Goal: Task Accomplishment & Management: Complete application form

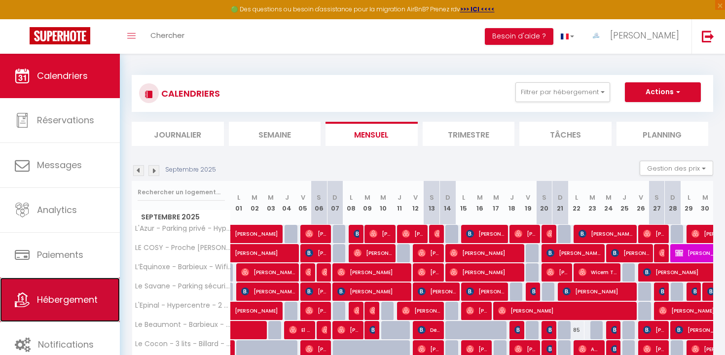
click at [76, 301] on span "Hébergement" at bounding box center [67, 300] width 61 height 12
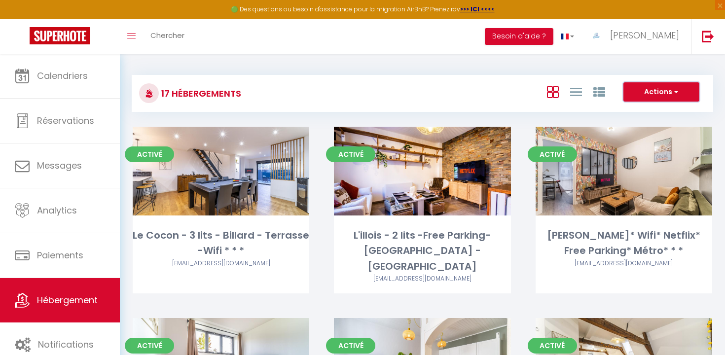
click at [655, 100] on button "Actions" at bounding box center [662, 92] width 76 height 20
click at [656, 111] on li "Créer un Hébergement" at bounding box center [654, 112] width 90 height 11
select select "3"
select select "2"
select select "1"
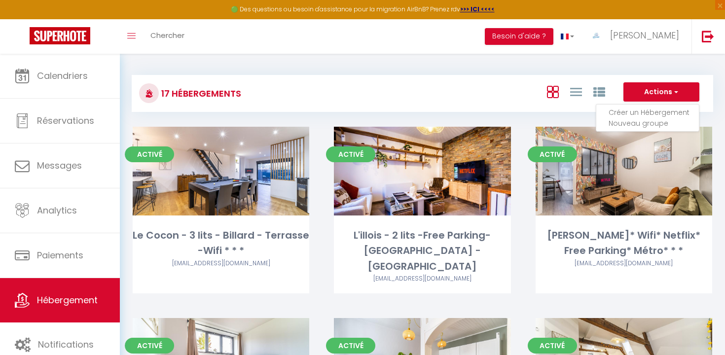
select select "1"
select select "28"
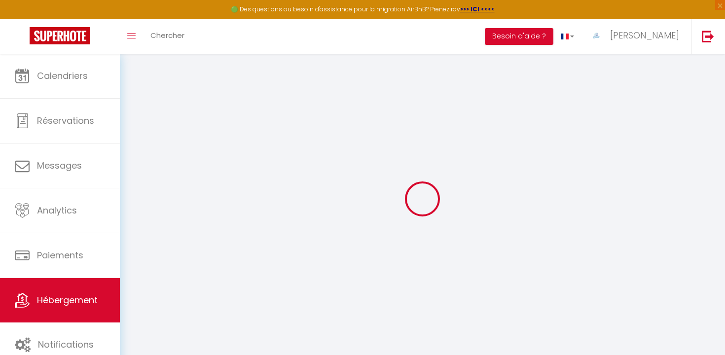
select select
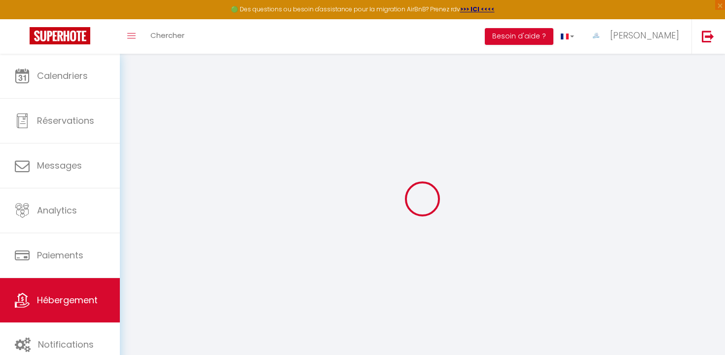
select select
checkbox input "false"
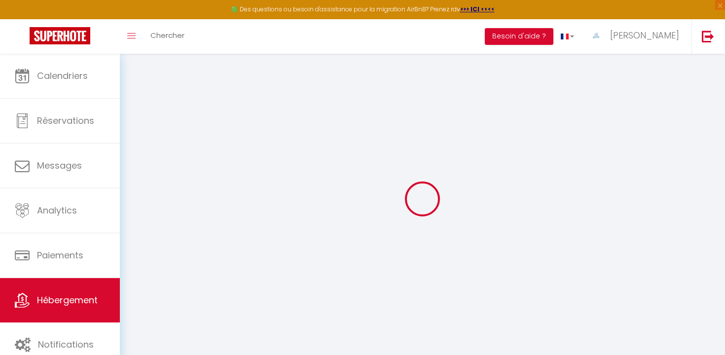
select select
checkbox input "false"
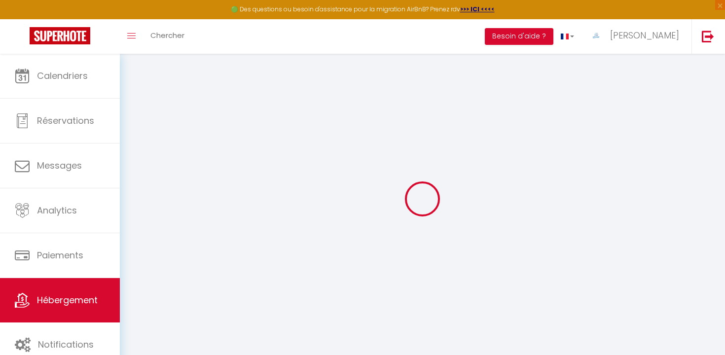
checkbox input "false"
select select
select select "15:00"
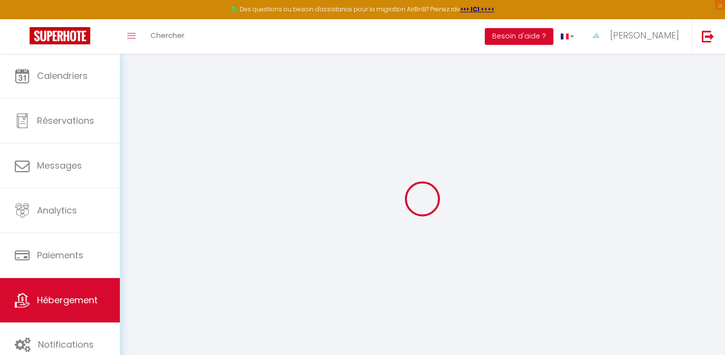
select select "23:45"
select select "11:00"
select select "30"
select select "120"
select select
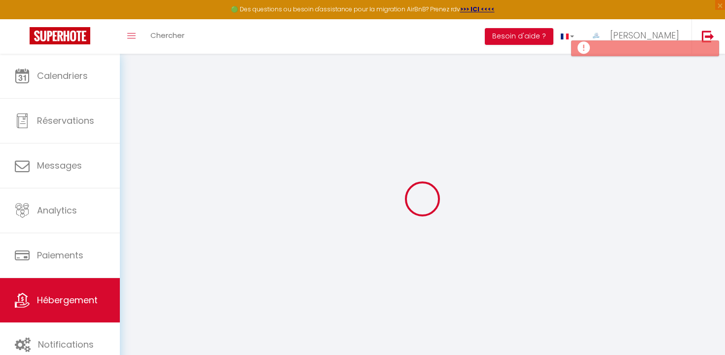
checkbox input "false"
select select
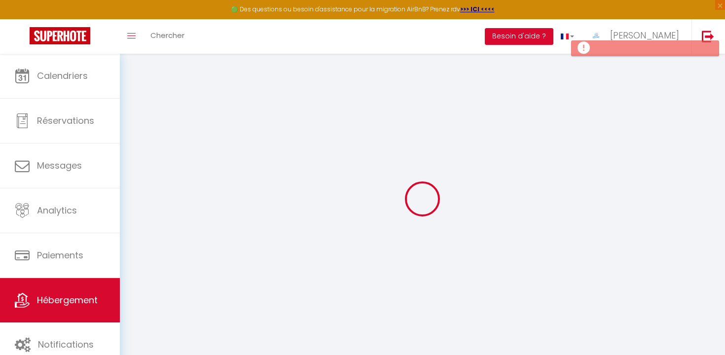
select select
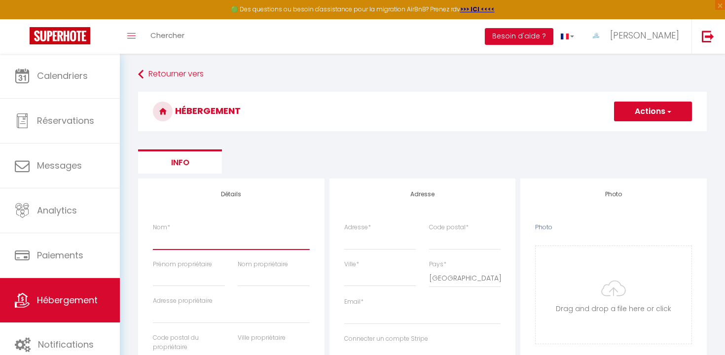
click at [278, 246] on input "Nom *" at bounding box center [231, 241] width 157 height 18
click at [377, 149] on ul "Info" at bounding box center [422, 161] width 569 height 24
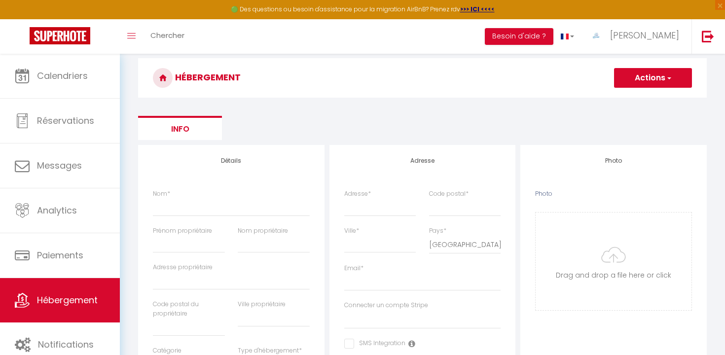
scroll to position [46, 0]
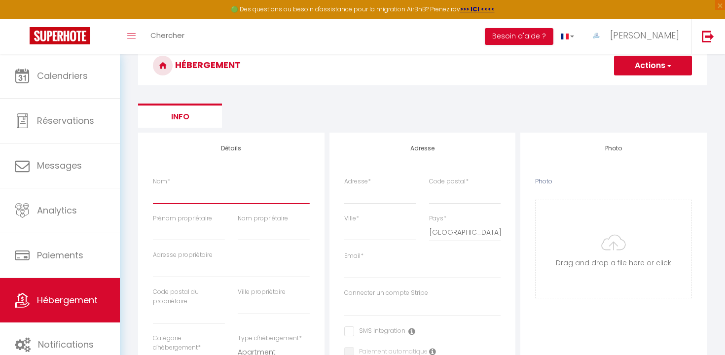
click at [228, 197] on input "Nom *" at bounding box center [231, 195] width 157 height 18
type input "L"
select select
checkbox input "false"
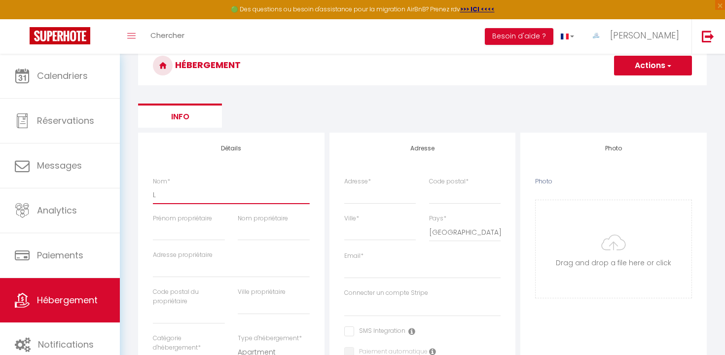
checkbox input "false"
select select
type input "L'"
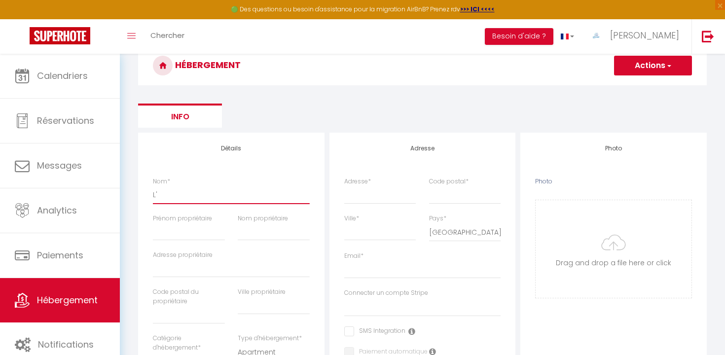
select select
checkbox input "false"
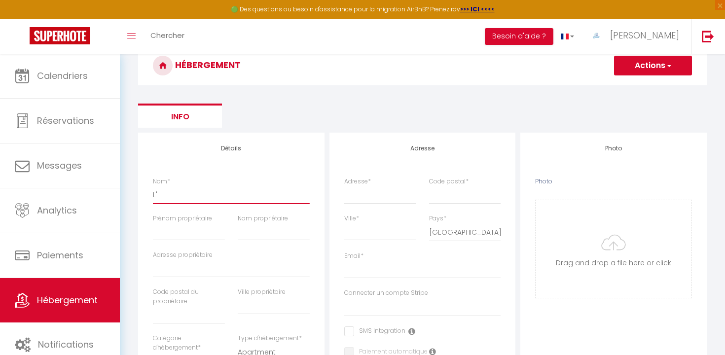
select select
type input "L'i"
select select
checkbox input "false"
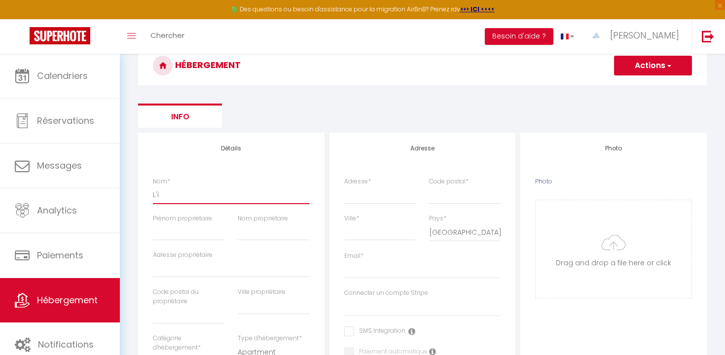
checkbox input "false"
select select
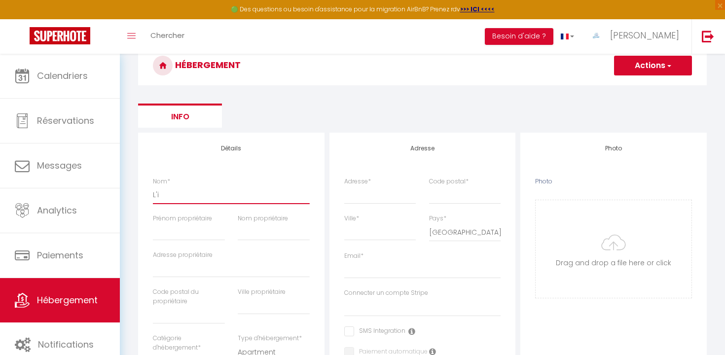
type input "L'im"
select select
checkbox input "false"
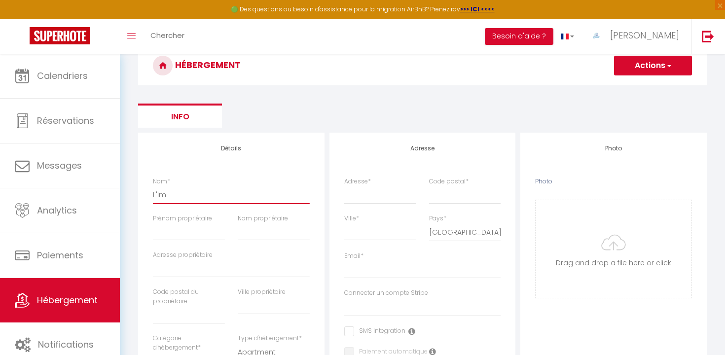
checkbox input "false"
select select
type input "L'imp"
select select
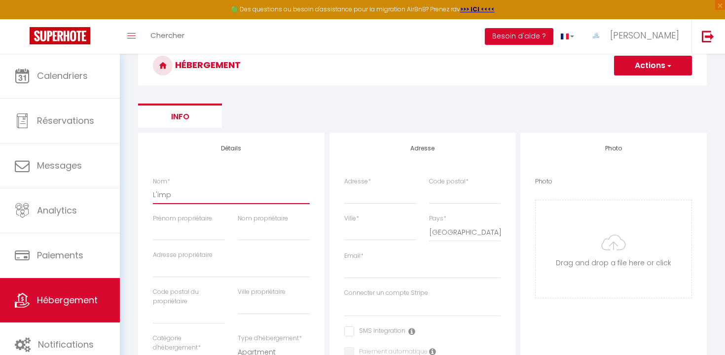
checkbox input "false"
select select
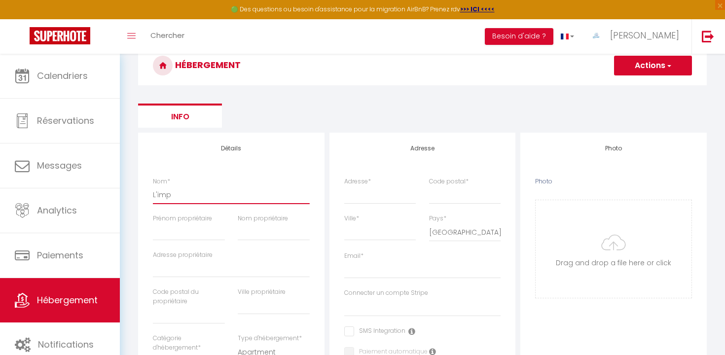
select select
type input "L'impé"
select select
checkbox input "false"
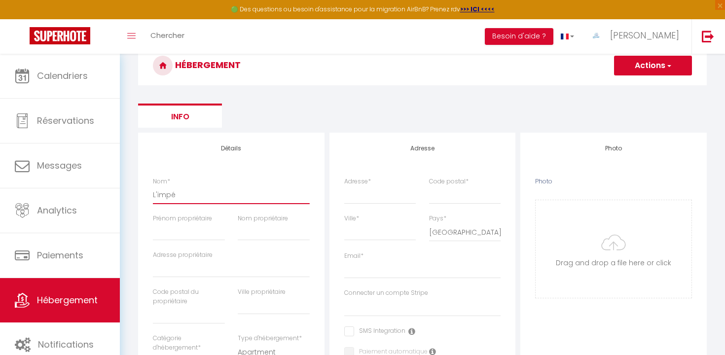
checkbox input "false"
select select
type input "L'impér"
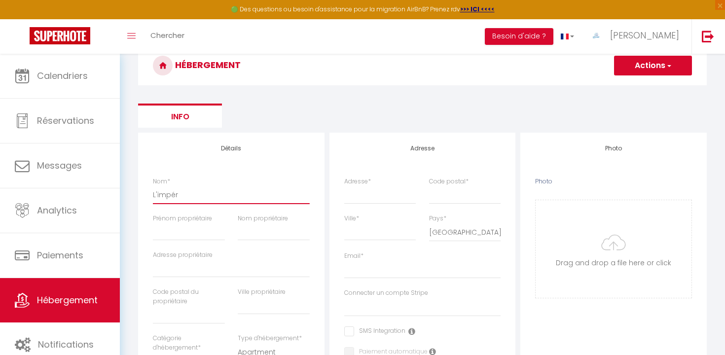
select select
checkbox input "false"
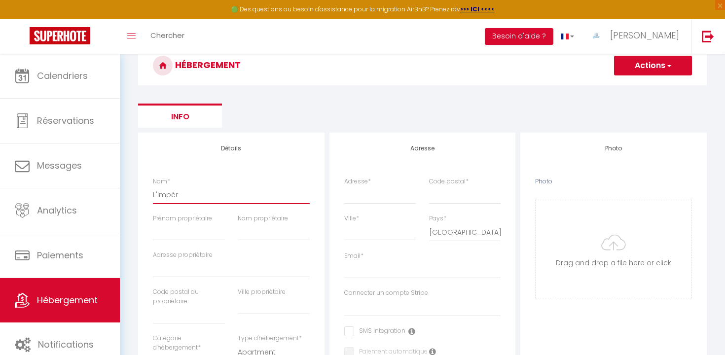
select select
type input "L'impéri"
select select
checkbox input "false"
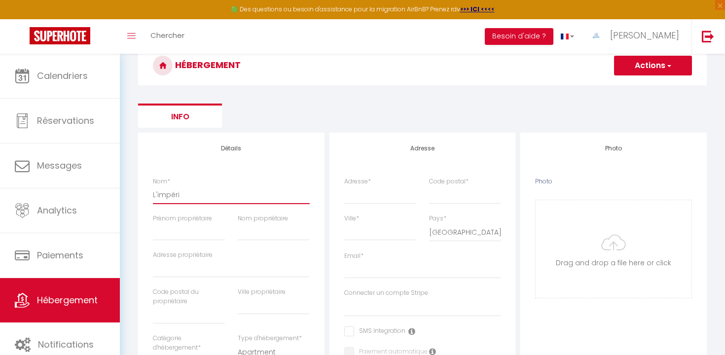
checkbox input "false"
select select
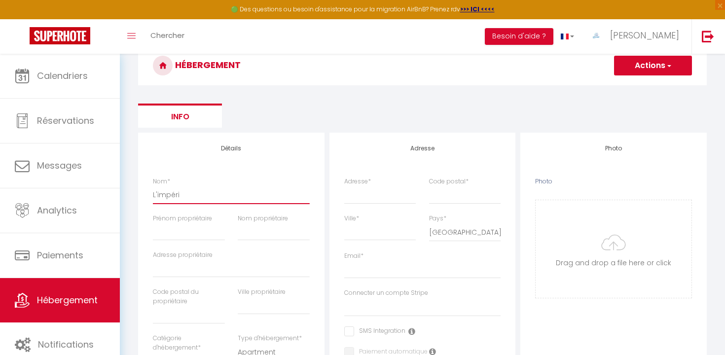
type input "L'impéria"
select select
checkbox input "false"
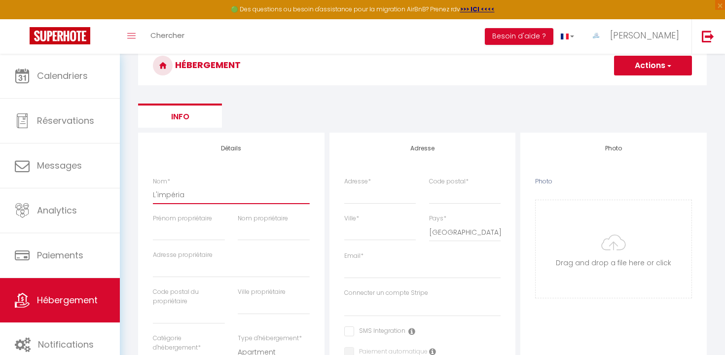
checkbox input "false"
select select
type input "L'impérial"
select select
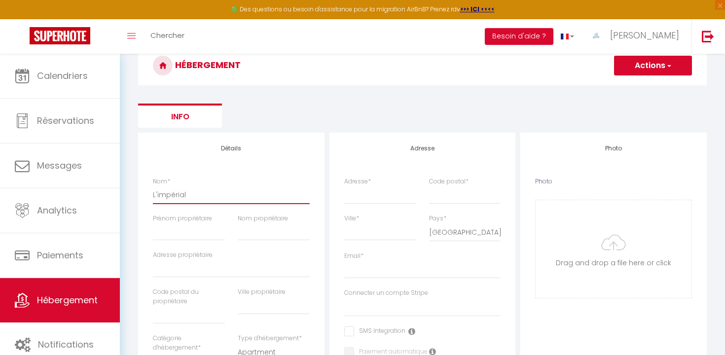
checkbox input "false"
select select
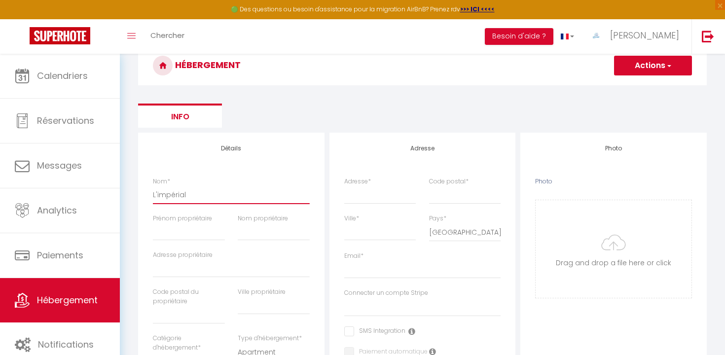
select select
type input "L'impérial"
select select
checkbox input "false"
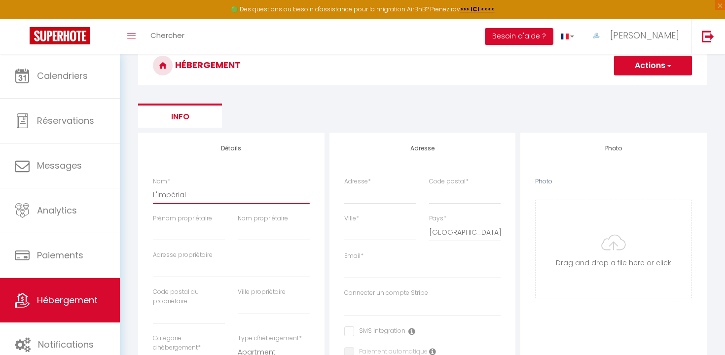
checkbox input "false"
select select
type input "L'impérial -"
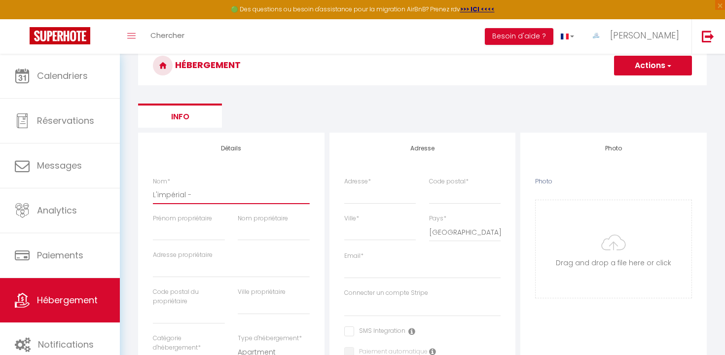
select select
checkbox input "false"
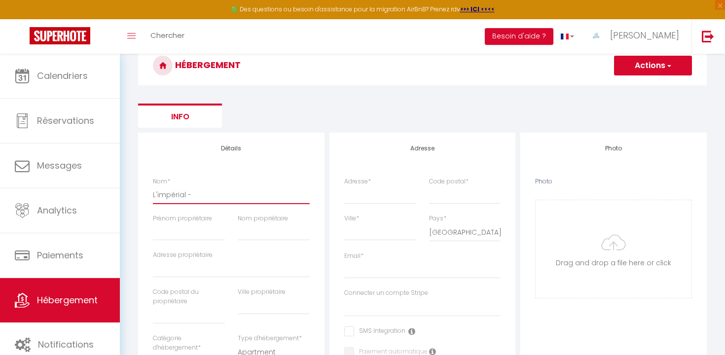
select select
type input "L'impérial -"
select select
checkbox input "false"
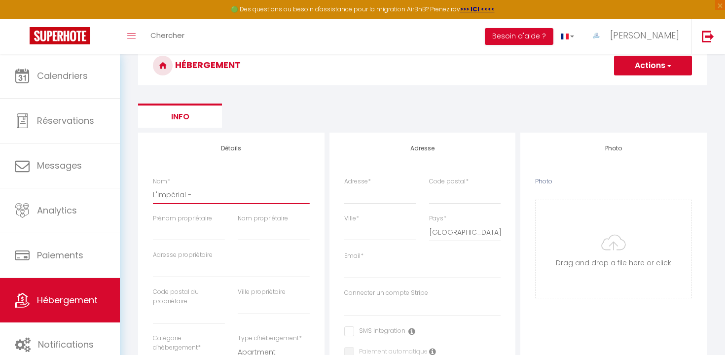
checkbox input "false"
select select
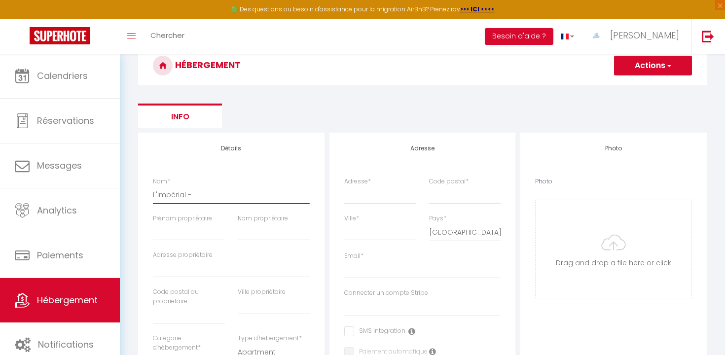
type input "L'impérial - V"
select select
checkbox input "false"
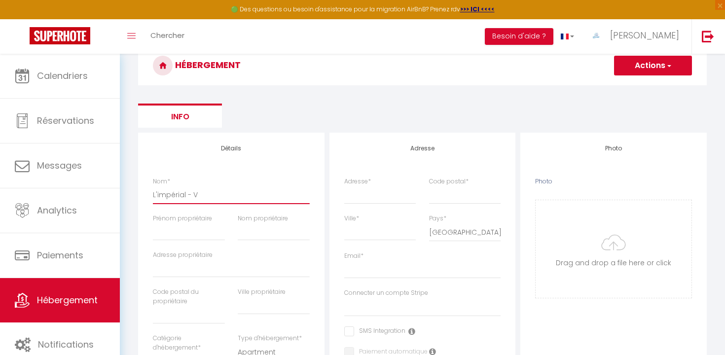
checkbox input "false"
select select
type input "L'impérial - Ve"
select select
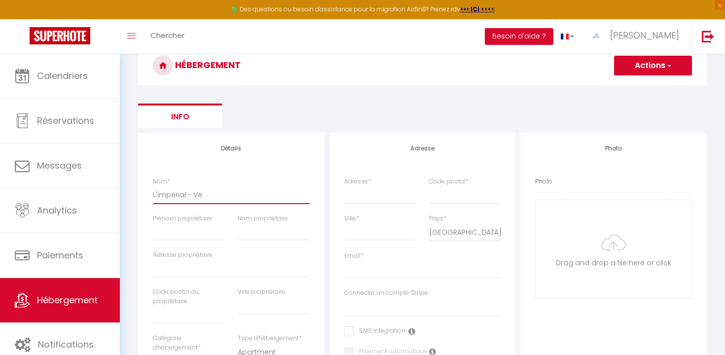
checkbox input "false"
select select
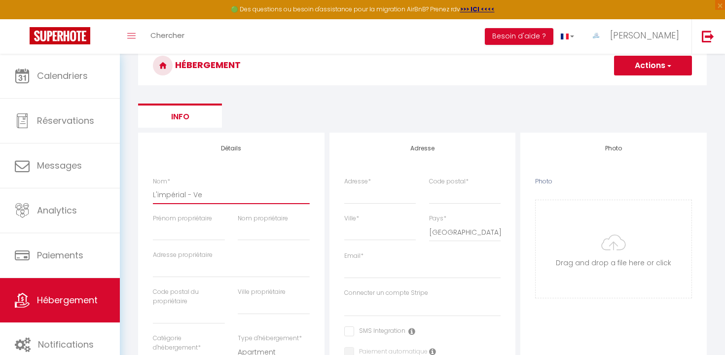
select select
type input "L'impérial - Veu"
select select
checkbox input "false"
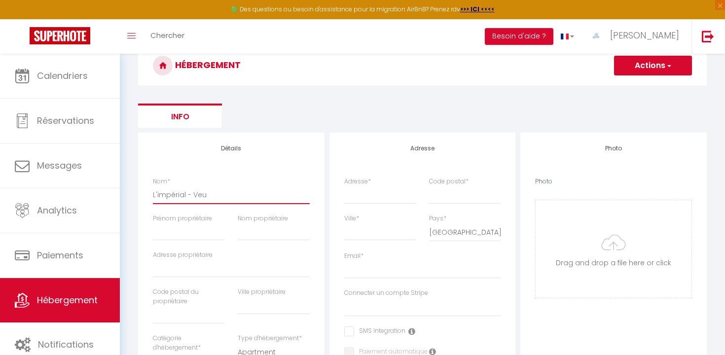
checkbox input "false"
select select
type input "L'impérial - Veux"
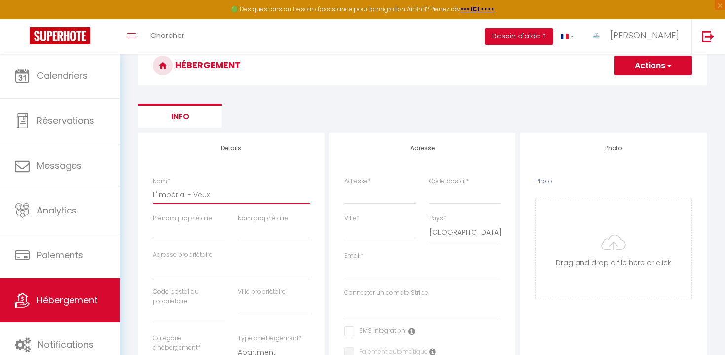
select select
checkbox input "false"
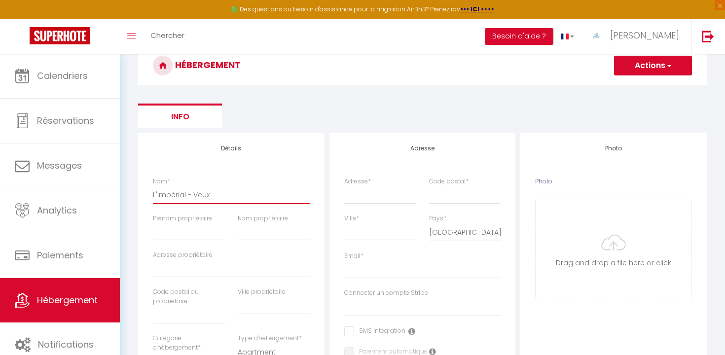
select select
type input "L'impérial - Veux"
select select
checkbox input "false"
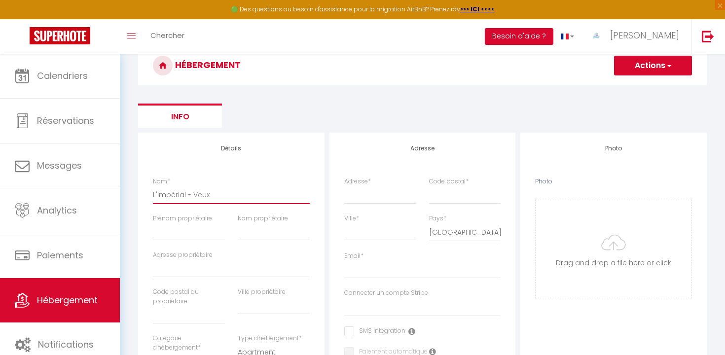
checkbox input "false"
select select
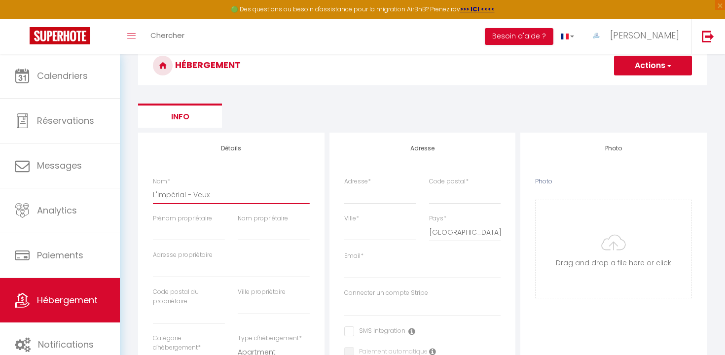
type input "L'impérial - Veux"
select select
checkbox input "false"
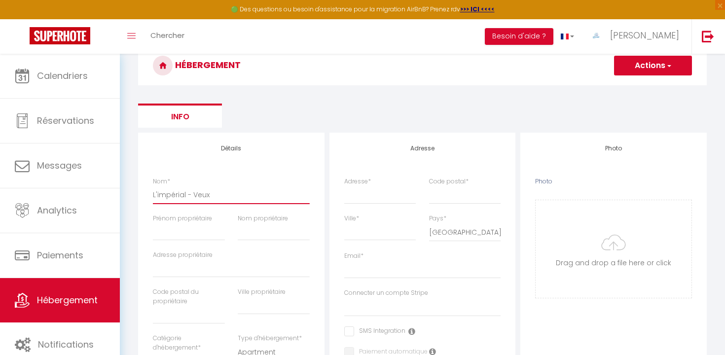
checkbox input "false"
select select
type input "L'impérial - Veu"
select select
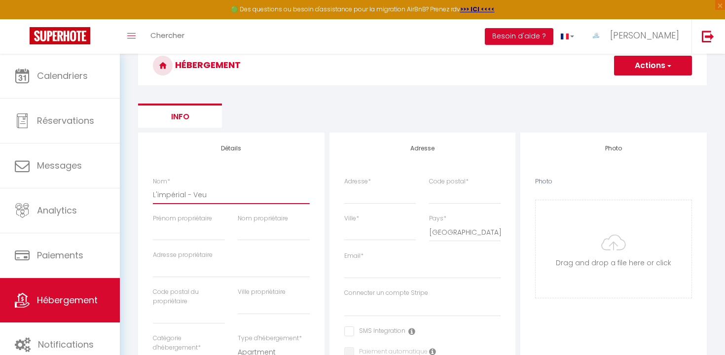
checkbox input "false"
select select
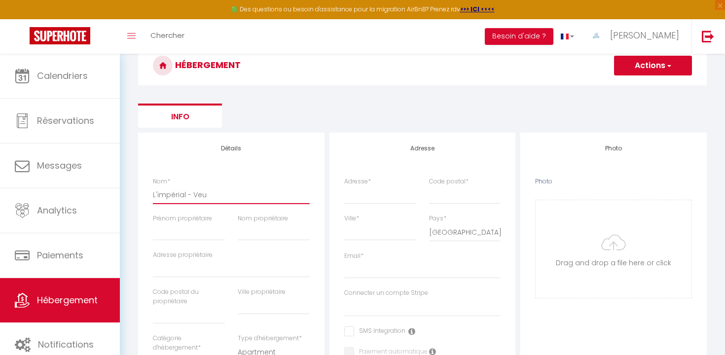
select select
type input "L'impérial - Ve"
select select
checkbox input "false"
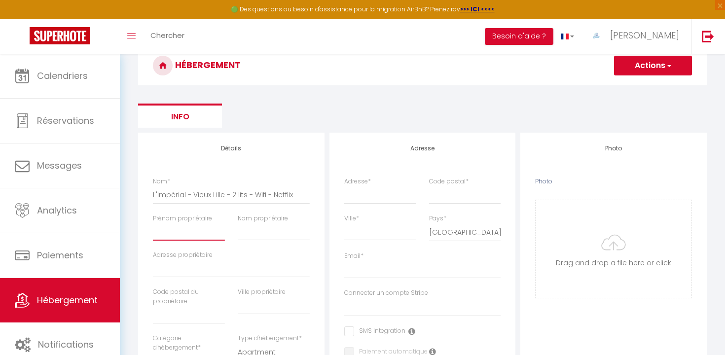
click at [183, 227] on input "Prénom propriétaire" at bounding box center [189, 232] width 72 height 18
click at [170, 319] on input "text" at bounding box center [189, 315] width 72 height 18
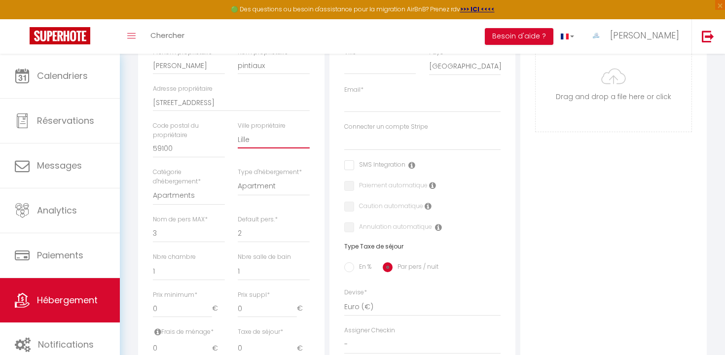
scroll to position [213, 0]
click at [162, 228] on select "1 2 3 4 5 6 7 8 9 10 11 12 13 14" at bounding box center [189, 233] width 72 height 19
click at [153, 224] on select "1 2 3 4 5 6 7 8 9 10 11 12 13 14" at bounding box center [189, 233] width 72 height 19
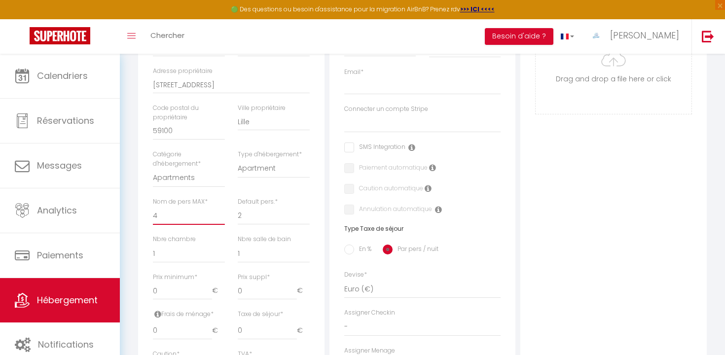
scroll to position [234, 0]
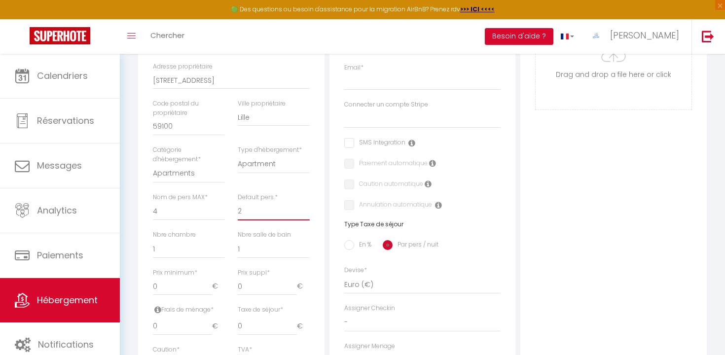
click at [248, 217] on select "1 2 3 4 5 6 7 8 9 10 11 12 13 14" at bounding box center [274, 211] width 72 height 19
click at [238, 202] on select "1 2 3 4 5 6 7 8 9 10 11 12 13 14" at bounding box center [274, 211] width 72 height 19
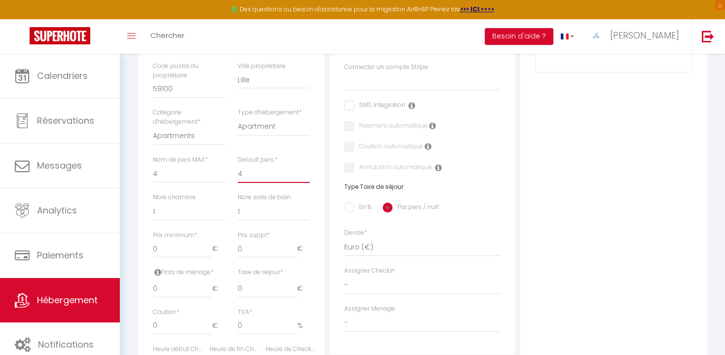
scroll to position [278, 0]
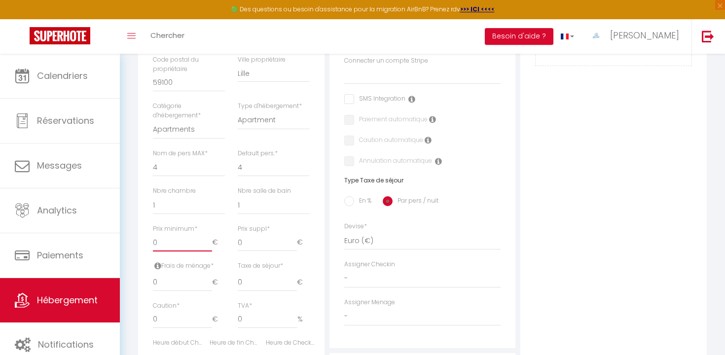
click at [175, 245] on input "0" at bounding box center [182, 243] width 59 height 18
click at [184, 281] on input "0" at bounding box center [182, 283] width 59 height 18
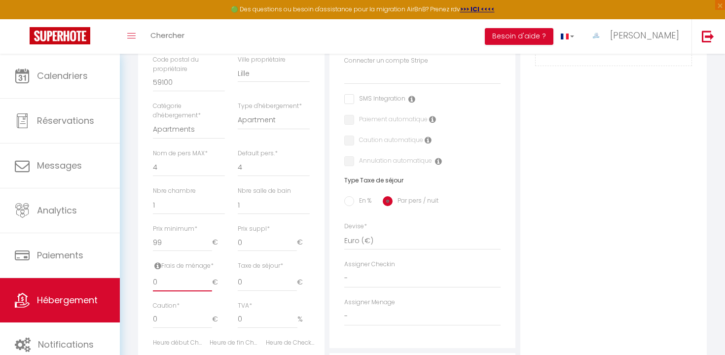
click at [184, 281] on input "0" at bounding box center [182, 283] width 59 height 18
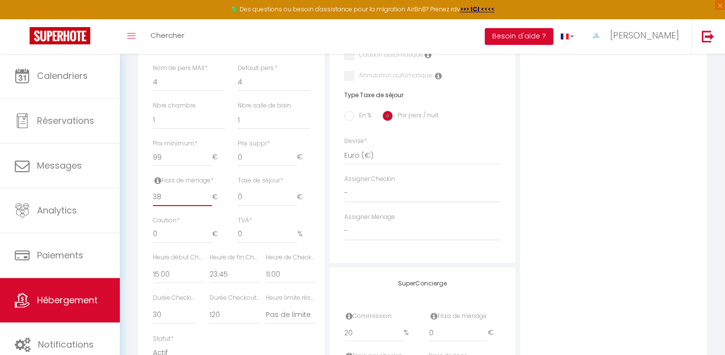
scroll to position [369, 0]
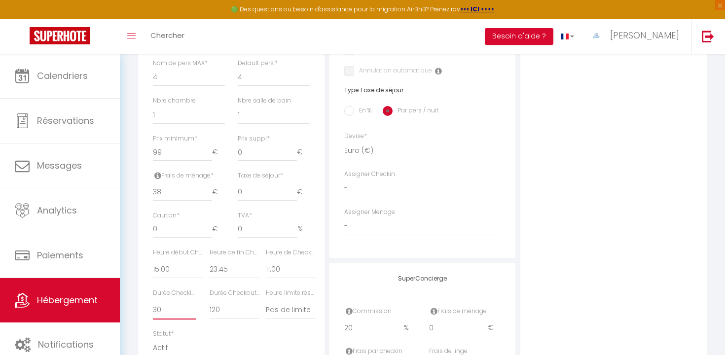
click at [170, 313] on select "15 30 45 60 75 90 105 120 135 150 165 180 195 210" at bounding box center [174, 310] width 43 height 19
click at [153, 301] on select "15 30 45 60 75 90 105 120 135 150 165 180 195 210" at bounding box center [174, 310] width 43 height 19
click at [216, 310] on select "15 30 45 60 75 90 105 120 135 150 165 180 195 210" at bounding box center [235, 310] width 50 height 19
click at [210, 301] on select "15 30 45 60 75 90 105 120 135 150 165 180 195 210" at bounding box center [235, 310] width 50 height 19
click at [281, 269] on select "00:00 00:15 00:30 00:45 01:00 01:15 01:30 01:45 02:00 02:15 02:30 02:45 03:00" at bounding box center [291, 269] width 50 height 19
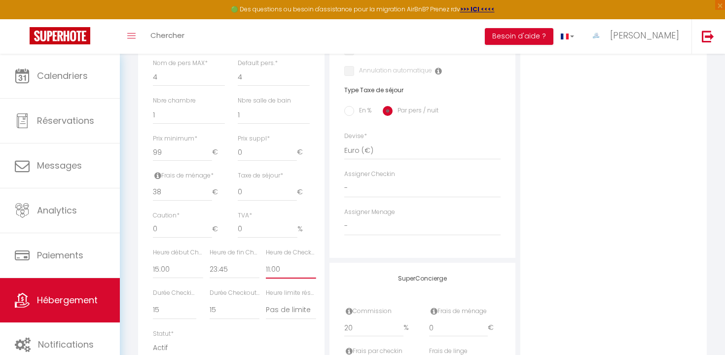
click at [266, 260] on select "00:00 00:15 00:30 00:45 01:00 01:15 01:30 01:45 02:00 02:15 02:30 02:45 03:00" at bounding box center [291, 269] width 50 height 19
click at [238, 270] on select "00:00 00:15 00:30 00:45 01:00 01:15 01:30 01:45 02:00 02:15 02:30 02:45 03:00" at bounding box center [235, 269] width 50 height 19
click at [175, 269] on select "00:00 00:15 00:30 00:45 01:00 01:15 01:30 01:45 02:00 02:15 02:30 02:45 03:00" at bounding box center [178, 269] width 50 height 19
click at [153, 260] on select "00:00 00:15 00:30 00:45 01:00 01:15 01:30 01:45 02:00 02:15 02:30 02:45 03:00" at bounding box center [178, 269] width 50 height 19
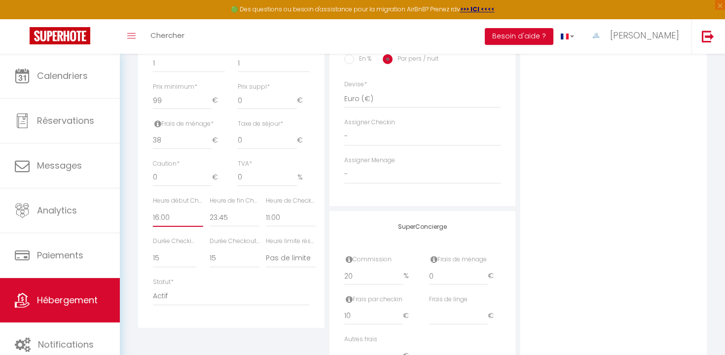
scroll to position [417, 0]
click at [286, 260] on select "Pas de limite 01:00 02:00 03:00 04:00 05:00 06:00 07:00 08:00 09:00 10:00 11:00…" at bounding box center [291, 262] width 50 height 19
click at [266, 253] on select "Pas de limite 01:00 02:00 03:00 04:00 05:00 06:00 07:00 08:00 09:00 10:00 11:00…" at bounding box center [291, 262] width 50 height 19
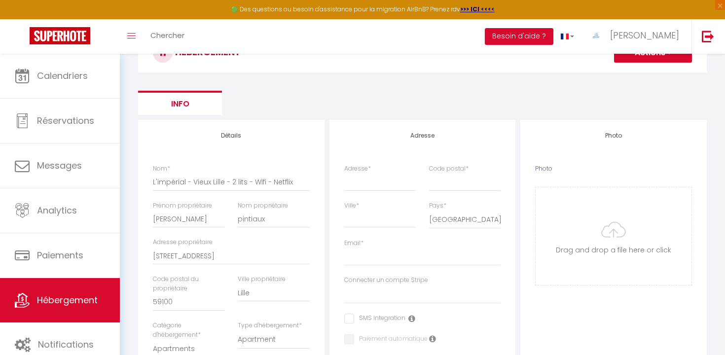
scroll to position [83, 0]
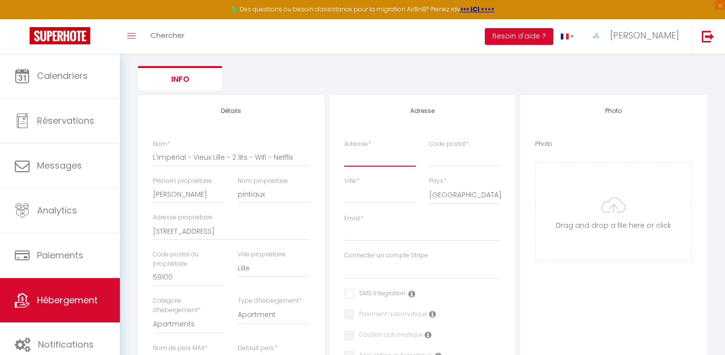
click at [382, 160] on input "Adresse *" at bounding box center [380, 158] width 72 height 18
click at [383, 240] on input "Email *" at bounding box center [422, 233] width 157 height 18
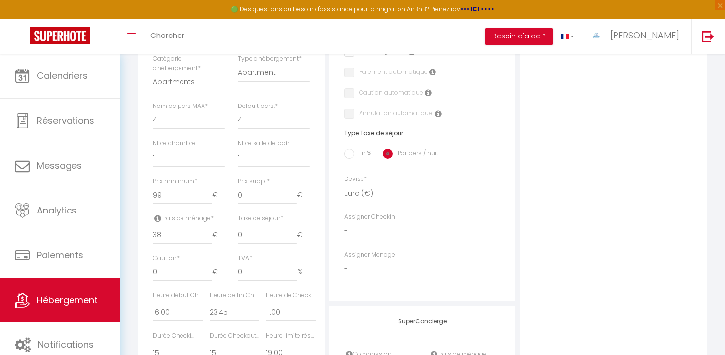
scroll to position [327, 0]
click at [381, 240] on div "Adresse Adresse * [STREET_ADDRESS] [GEOGRAPHIC_DATA] [GEOGRAPHIC_DATA] [GEOGRAP…" at bounding box center [423, 76] width 186 height 448
click at [381, 229] on select "-" at bounding box center [422, 230] width 157 height 19
click at [344, 221] on select "-" at bounding box center [422, 230] width 157 height 19
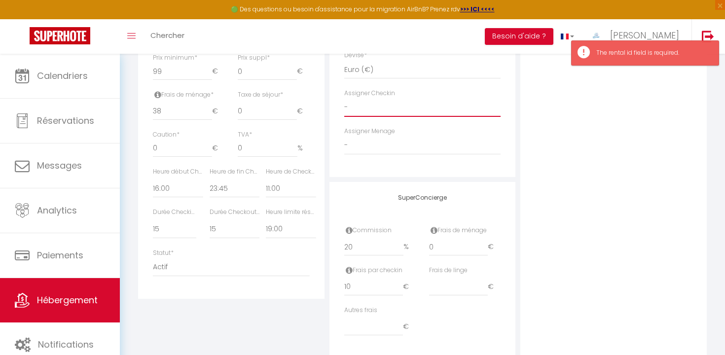
scroll to position [477, 0]
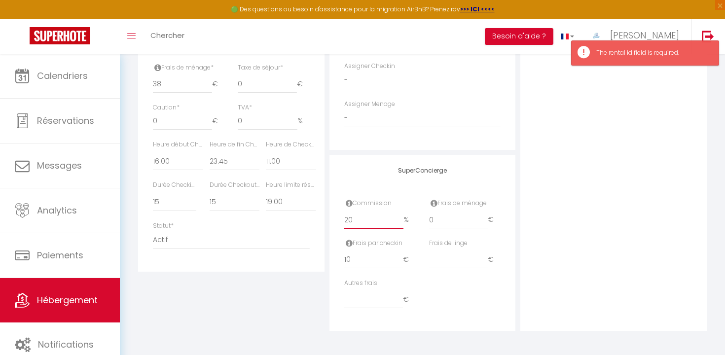
click at [381, 217] on input "20" at bounding box center [374, 220] width 60 height 18
click at [367, 260] on input "10" at bounding box center [373, 260] width 59 height 18
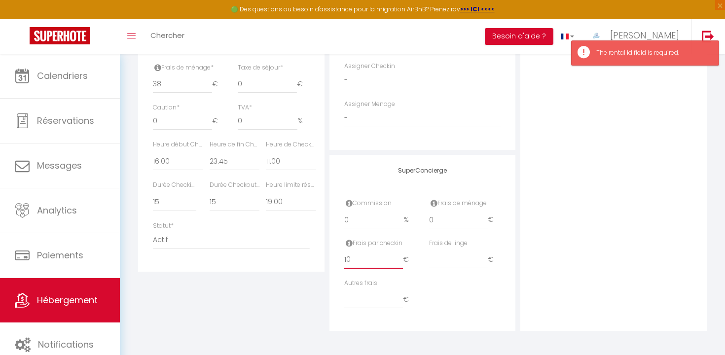
click at [367, 260] on input "10" at bounding box center [373, 260] width 59 height 18
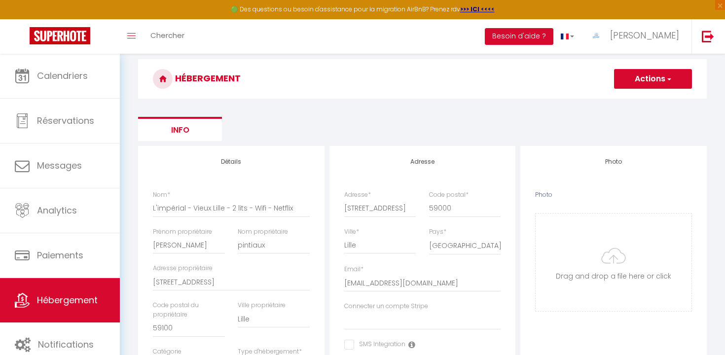
scroll to position [31, 0]
click at [614, 255] on input "Photo" at bounding box center [614, 264] width 156 height 98
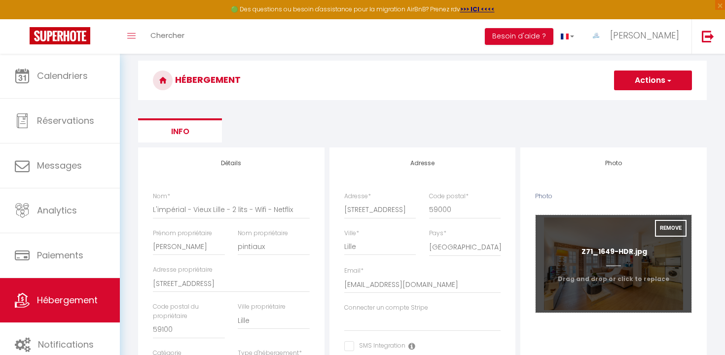
click at [627, 258] on input "Photo" at bounding box center [614, 264] width 156 height 98
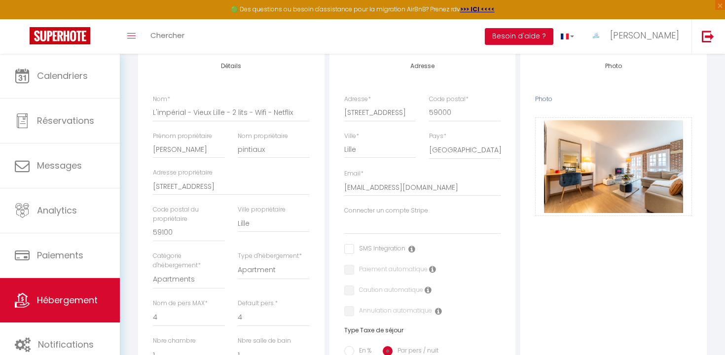
scroll to position [0, 0]
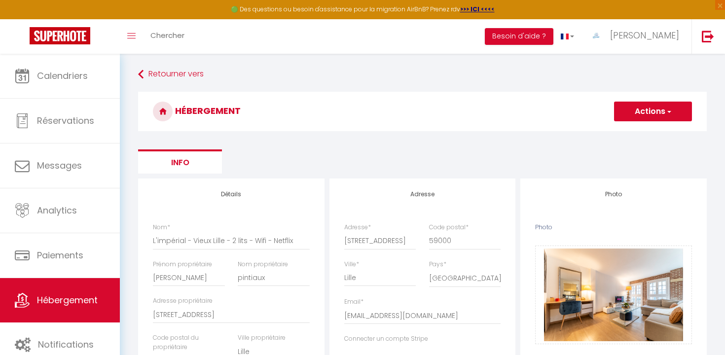
click at [643, 119] on button "Actions" at bounding box center [653, 112] width 78 height 20
click at [636, 135] on input "Enregistrer" at bounding box center [642, 133] width 37 height 10
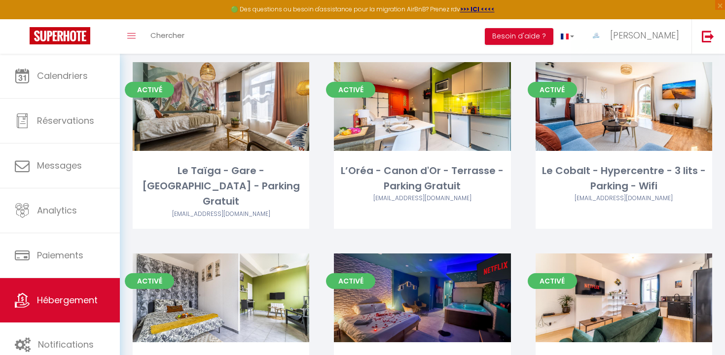
scroll to position [839, 0]
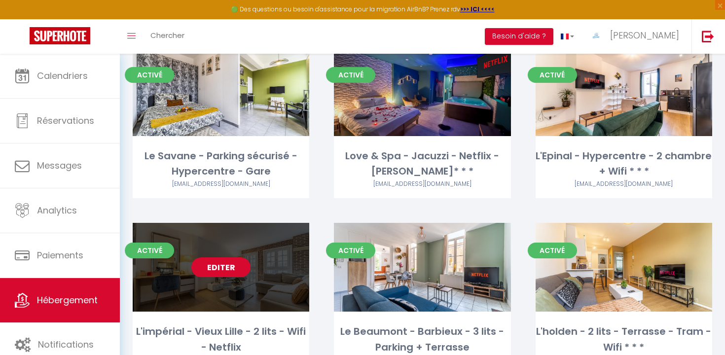
click at [231, 258] on link "Editer" at bounding box center [220, 268] width 59 height 20
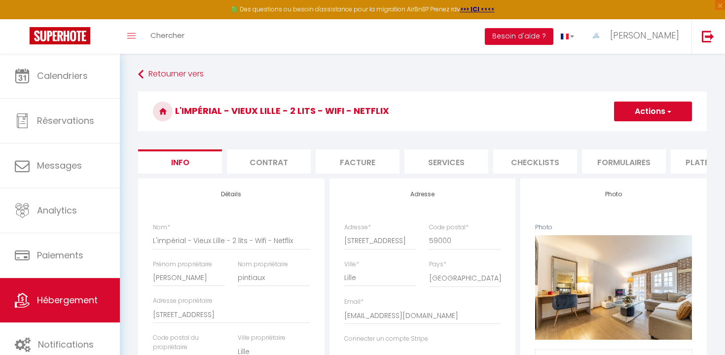
click at [680, 164] on li "Plateformes" at bounding box center [713, 161] width 84 height 24
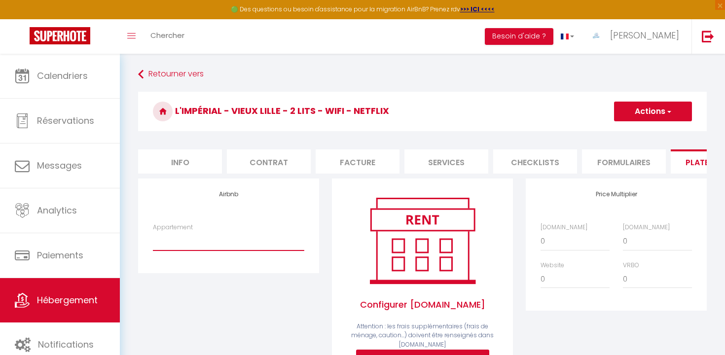
click at [227, 249] on select "L'impérial - Vieux Lille - 2 lits - Wifi - Netflix - [EMAIL_ADDRESS][DOMAIN_NAM…" at bounding box center [228, 241] width 151 height 19
click at [153, 232] on select "L'impérial - Vieux Lille - 2 lits - Wifi - Netflix - [EMAIL_ADDRESS][DOMAIN_NAM…" at bounding box center [228, 241] width 151 height 19
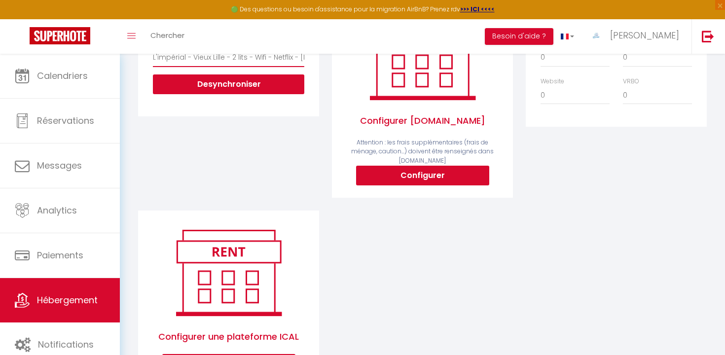
scroll to position [93, 0]
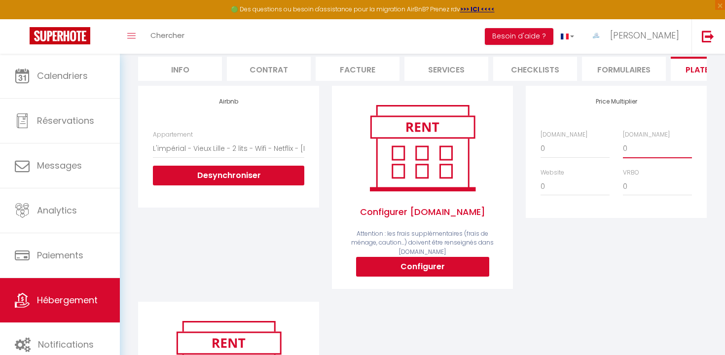
click at [634, 141] on select "0 + 1 % + 2 % + 3 % + 4 % + 5 % + 6 % + 7 % + 8 % + 9 %" at bounding box center [657, 148] width 69 height 19
click at [623, 139] on select "0 + 1 % + 2 % + 3 % + 4 % + 5 % + 6 % + 7 % + 8 % + 9 %" at bounding box center [657, 148] width 69 height 19
click at [559, 189] on select "0 + 1 % + 2 % + 3 % + 4 % + 5 % + 6 % + 7 % + 8 % + 9 %" at bounding box center [575, 186] width 69 height 19
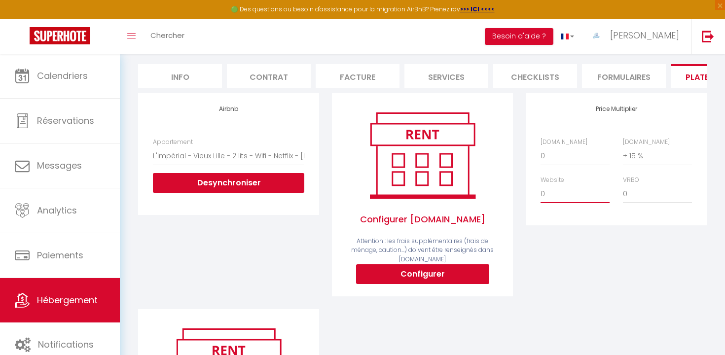
scroll to position [0, 0]
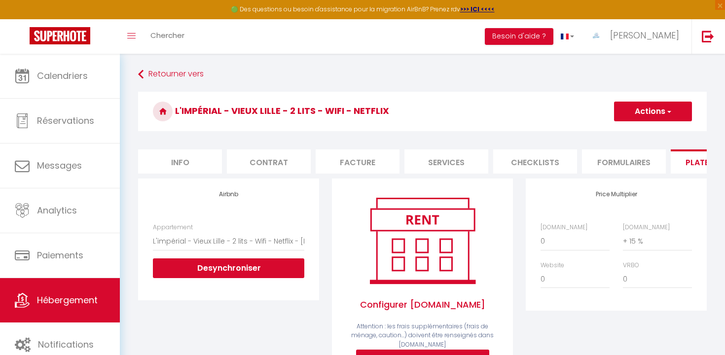
click at [644, 121] on h3 "L'impérial - Vieux Lille - 2 lits - Wifi - Netflix" at bounding box center [422, 111] width 569 height 39
click at [633, 113] on button "Actions" at bounding box center [653, 112] width 78 height 20
click at [631, 133] on link "Enregistrer" at bounding box center [653, 133] width 78 height 13
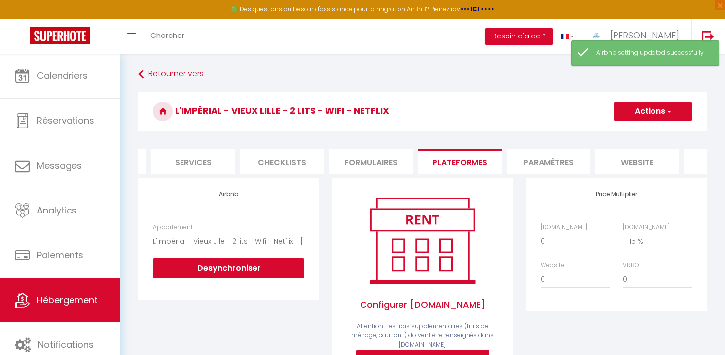
scroll to position [0, 319]
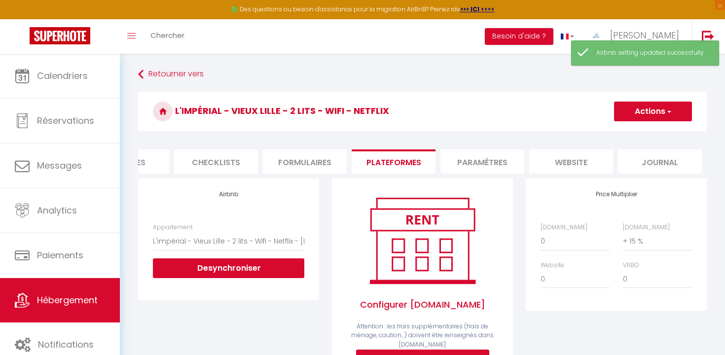
click at [583, 156] on li "website" at bounding box center [571, 161] width 84 height 24
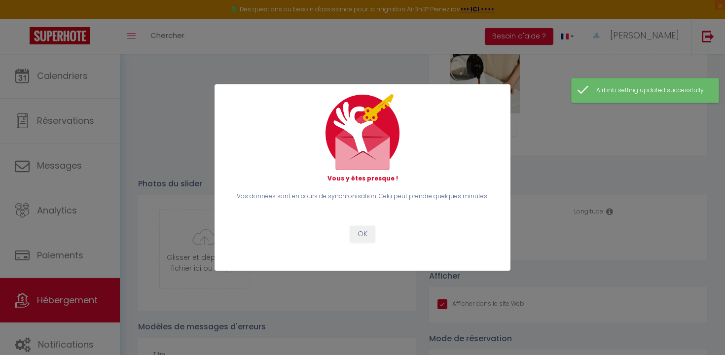
scroll to position [1098, 0]
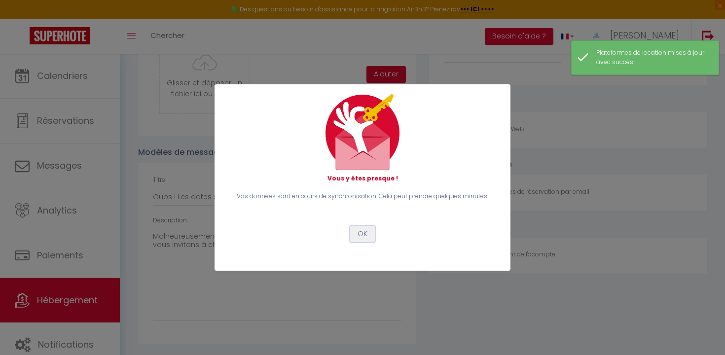
click at [351, 227] on button "OK" at bounding box center [362, 234] width 25 height 17
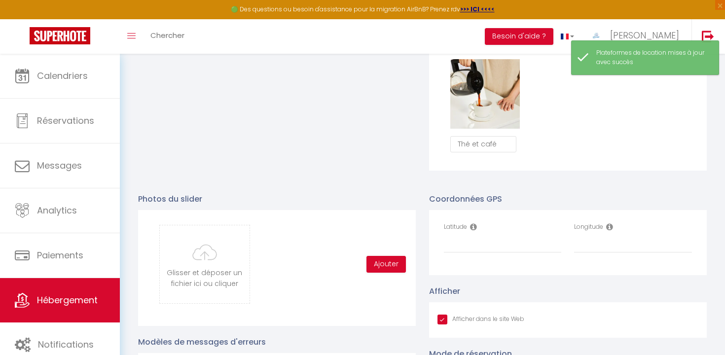
scroll to position [898, 0]
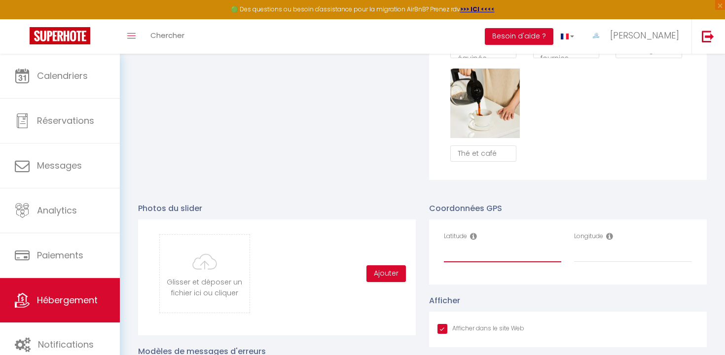
click at [472, 255] on input "Latitude" at bounding box center [503, 254] width 118 height 18
paste input "50.6412239"
click at [595, 250] on input "Longitude" at bounding box center [633, 254] width 118 height 18
paste input "3.0618615"
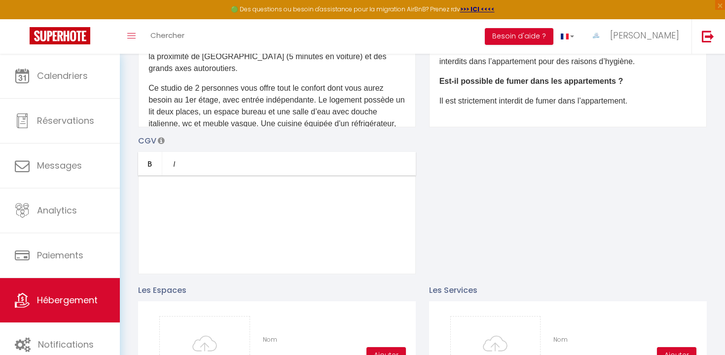
scroll to position [0, 0]
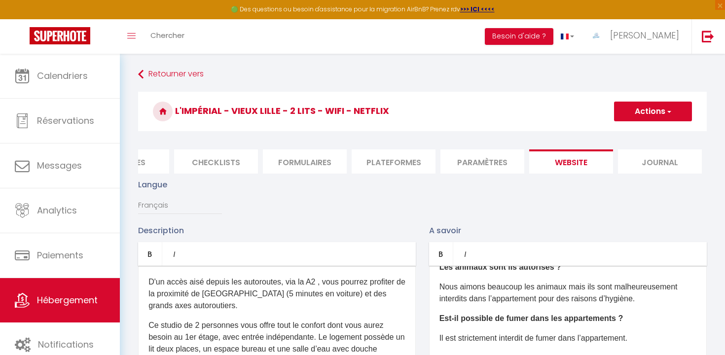
click at [647, 114] on button "Actions" at bounding box center [653, 112] width 78 height 20
click at [638, 133] on input "Enregistrer" at bounding box center [642, 133] width 37 height 10
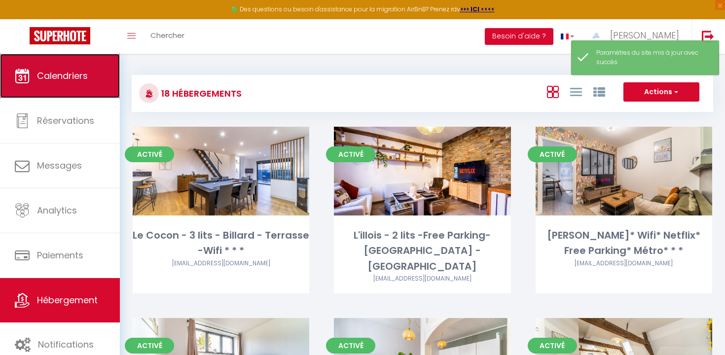
click at [89, 90] on link "Calendriers" at bounding box center [60, 76] width 120 height 44
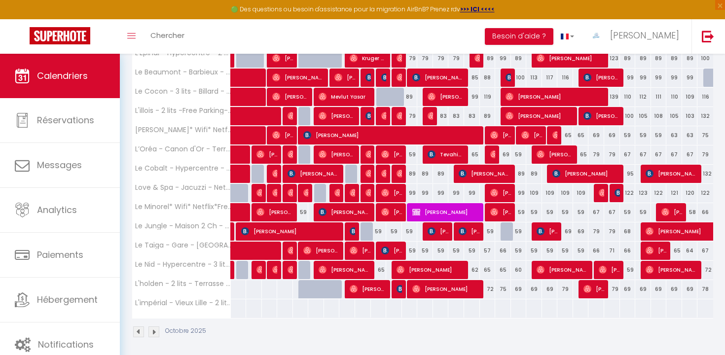
scroll to position [257, 0]
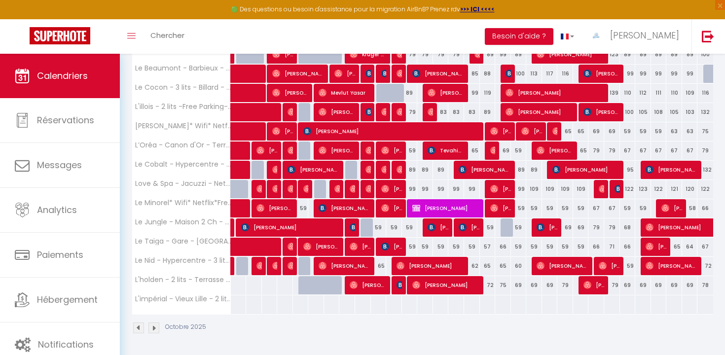
click at [377, 302] on div at bounding box center [379, 305] width 16 height 18
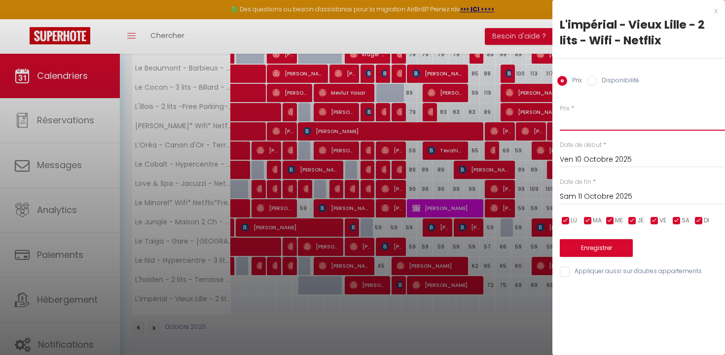
click at [578, 121] on input "Prix" at bounding box center [642, 122] width 165 height 18
click at [585, 200] on input "Sam 11 Octobre 2025" at bounding box center [642, 196] width 165 height 13
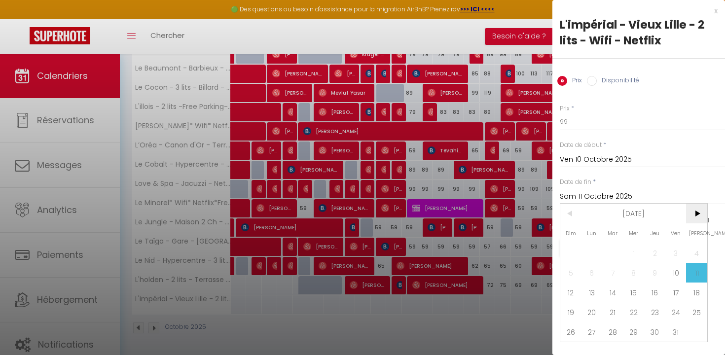
click at [698, 212] on span ">" at bounding box center [696, 214] width 21 height 20
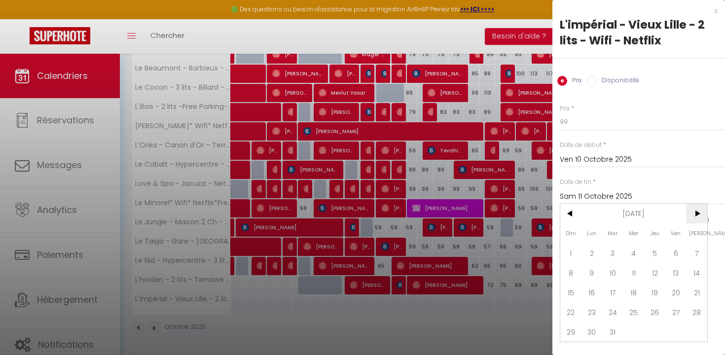
click at [698, 212] on span ">" at bounding box center [696, 214] width 21 height 20
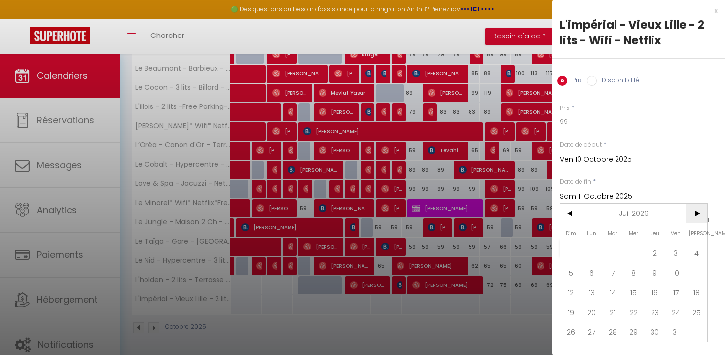
click at [698, 212] on span ">" at bounding box center [696, 214] width 21 height 20
click at [588, 330] on span "30" at bounding box center [592, 332] width 21 height 20
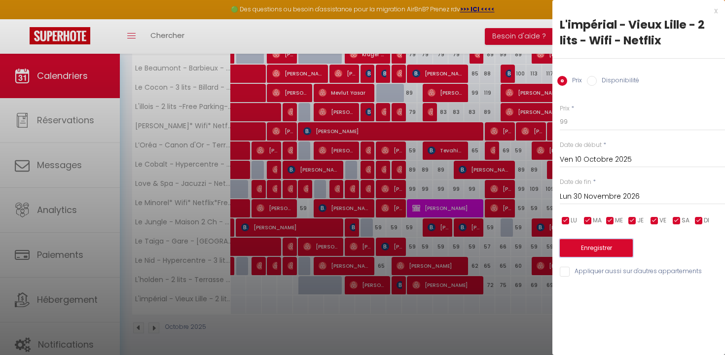
click at [601, 250] on button "Enregistrer" at bounding box center [596, 248] width 73 height 18
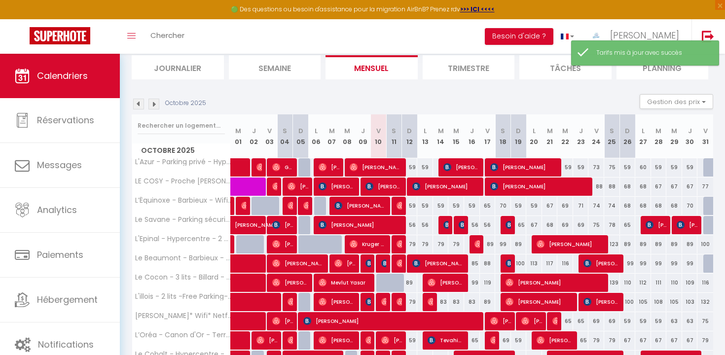
scroll to position [0, 0]
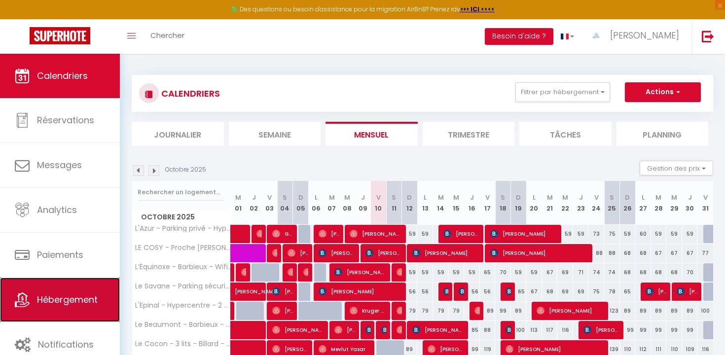
click at [65, 303] on span "Hébergement" at bounding box center [67, 300] width 61 height 12
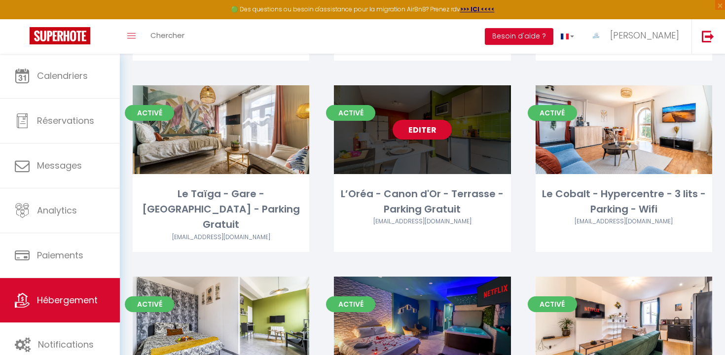
scroll to position [839, 0]
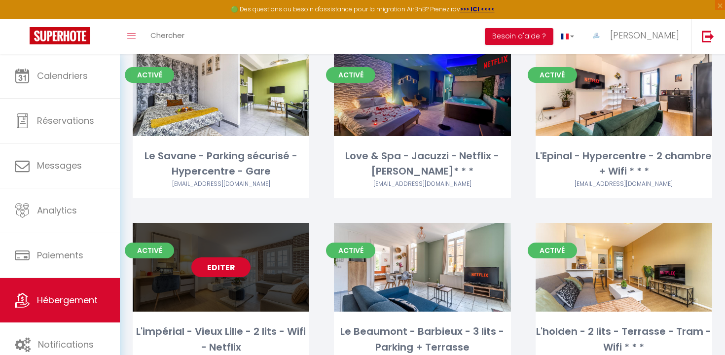
click at [235, 258] on link "Editer" at bounding box center [220, 268] width 59 height 20
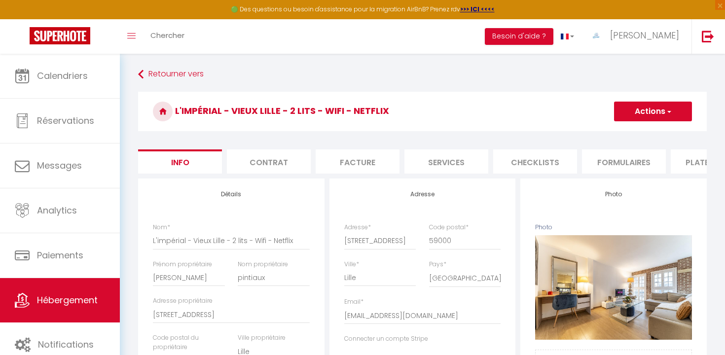
click at [355, 166] on li "Facture" at bounding box center [358, 161] width 84 height 24
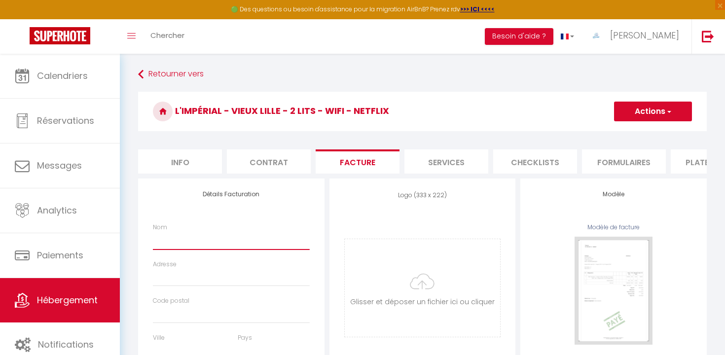
click at [230, 243] on input "Nom" at bounding box center [231, 241] width 157 height 18
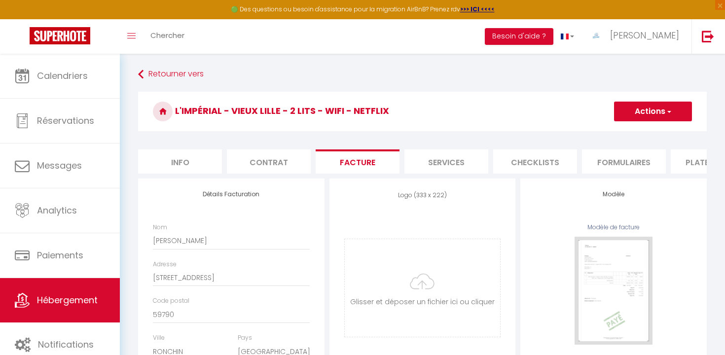
click at [202, 230] on div "Nom [PERSON_NAME]" at bounding box center [231, 236] width 157 height 27
click at [199, 246] on input "[PERSON_NAME]" at bounding box center [231, 241] width 157 height 18
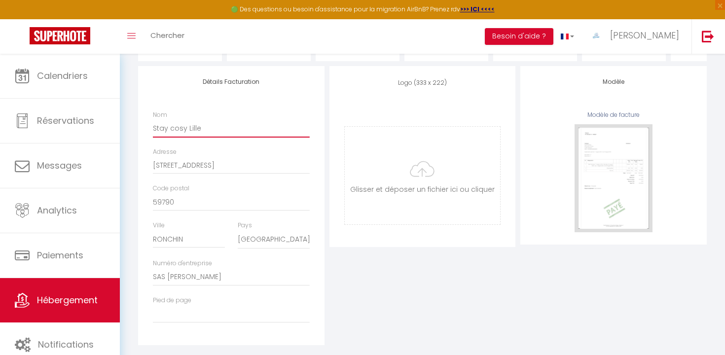
scroll to position [127, 0]
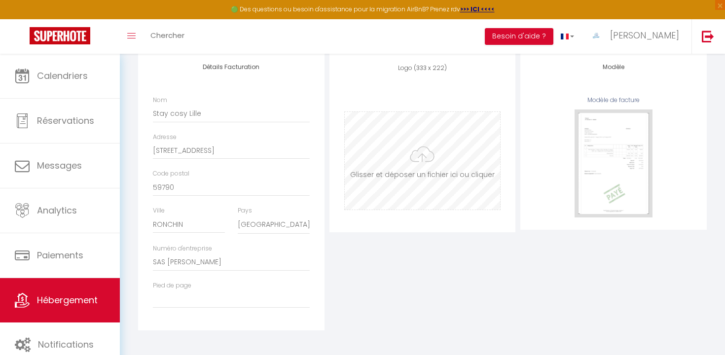
click at [433, 163] on input "file" at bounding box center [423, 161] width 156 height 98
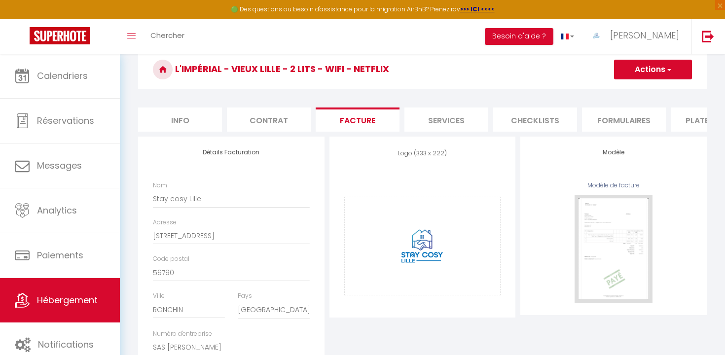
scroll to position [0, 0]
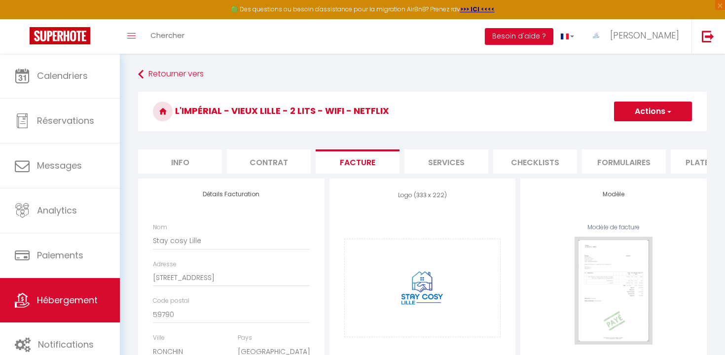
click at [661, 115] on button "Actions" at bounding box center [653, 112] width 78 height 20
click at [641, 132] on link "Enregistrer" at bounding box center [653, 133] width 78 height 13
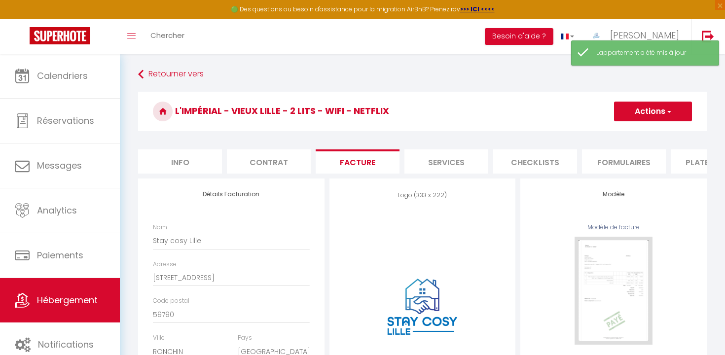
click at [298, 166] on li "Contrat" at bounding box center [269, 161] width 84 height 24
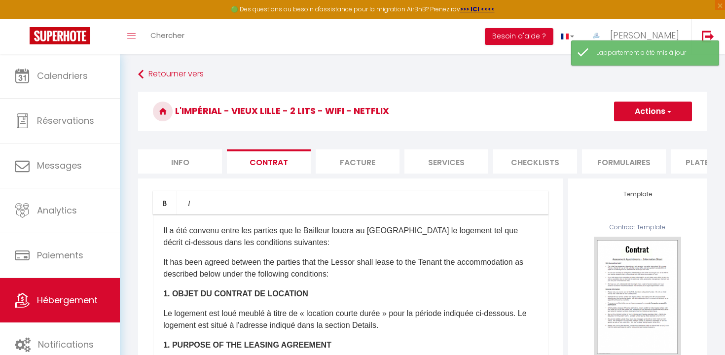
click at [205, 166] on li "Info" at bounding box center [180, 161] width 84 height 24
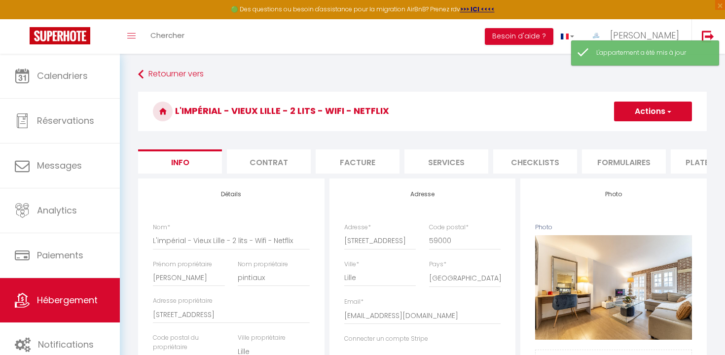
click at [454, 160] on li "Services" at bounding box center [447, 161] width 84 height 24
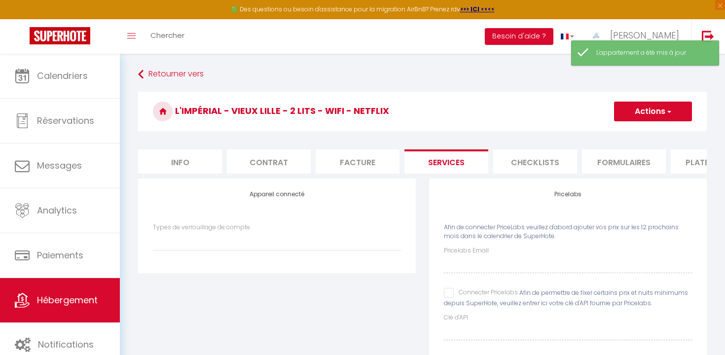
click at [557, 165] on li "Checklists" at bounding box center [535, 161] width 84 height 24
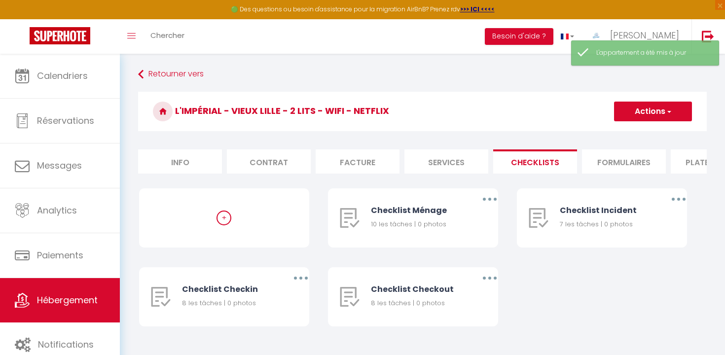
click at [611, 168] on li "Formulaires" at bounding box center [624, 161] width 84 height 24
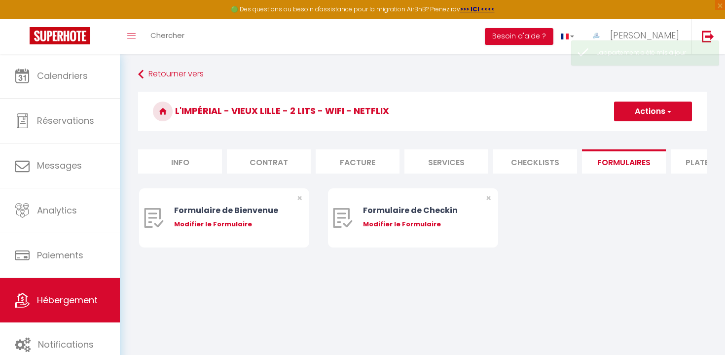
scroll to position [21, 0]
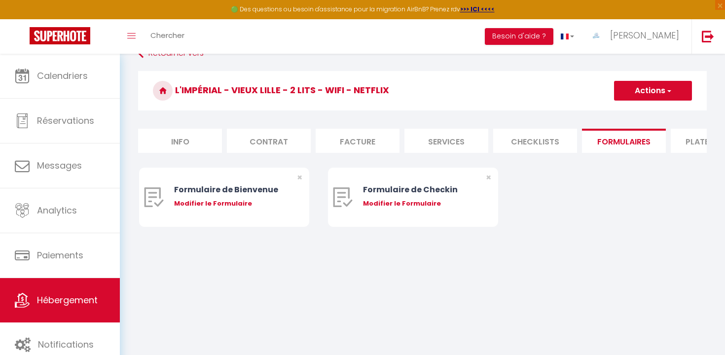
click at [682, 145] on li "Plateformes" at bounding box center [713, 141] width 84 height 24
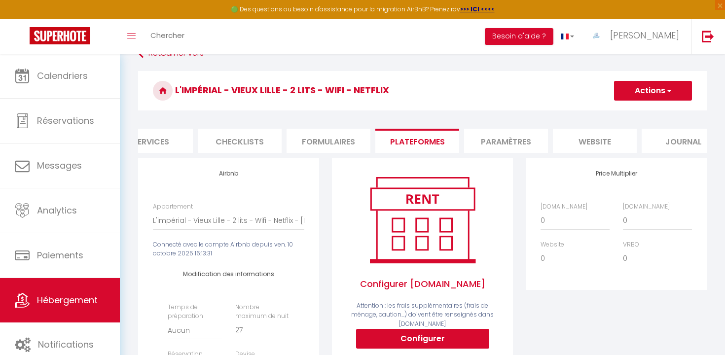
scroll to position [0, 319]
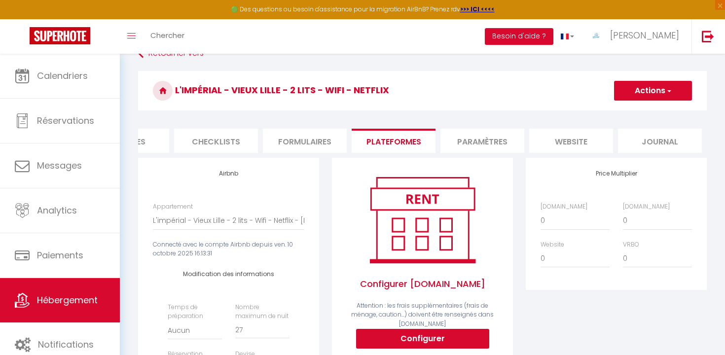
click at [568, 134] on li "website" at bounding box center [571, 141] width 84 height 24
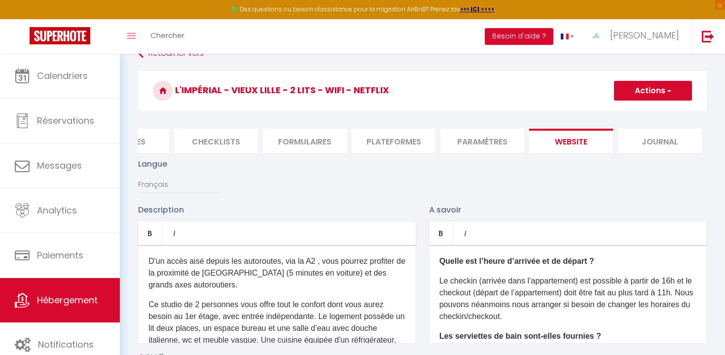
click at [501, 139] on li "Paramètres" at bounding box center [483, 141] width 84 height 24
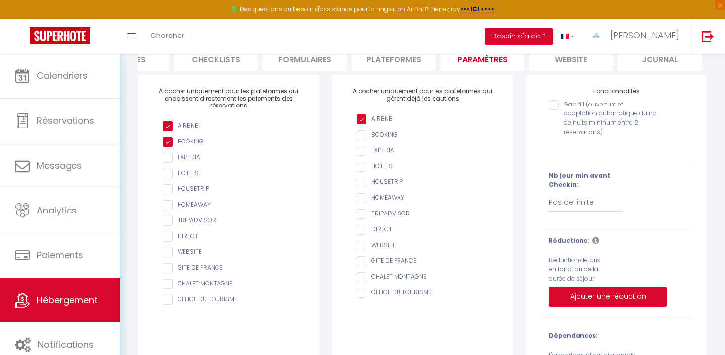
scroll to position [130, 0]
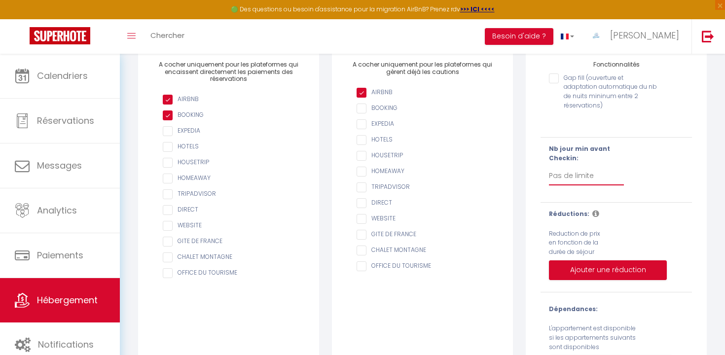
click at [582, 175] on select "Pas de limite 1 2 3 4 5 6 7" at bounding box center [586, 176] width 75 height 19
click at [549, 167] on select "Pas de limite 1 2 3 4 5 6 7" at bounding box center [586, 176] width 75 height 19
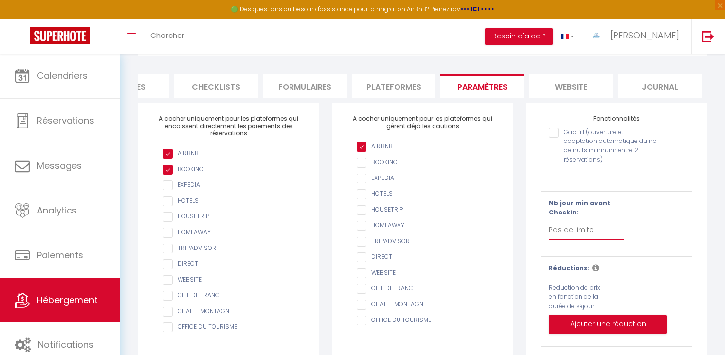
scroll to position [0, 0]
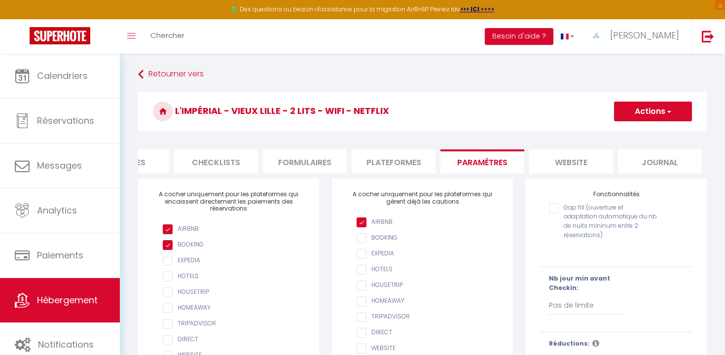
click at [573, 161] on li "website" at bounding box center [571, 161] width 84 height 24
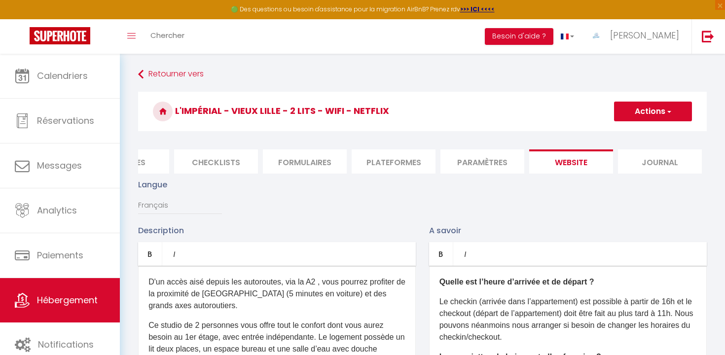
click at [675, 160] on li "Journal" at bounding box center [660, 161] width 84 height 24
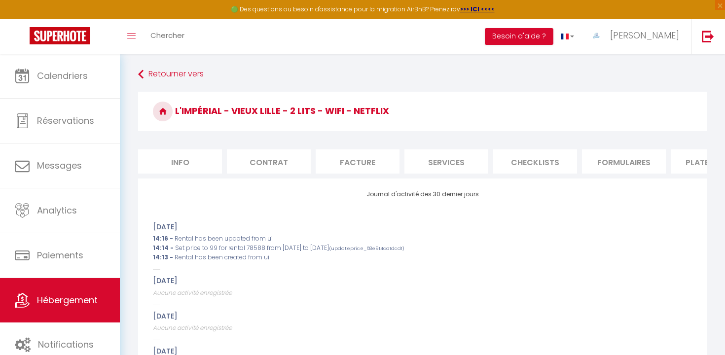
click at [191, 157] on li "Info" at bounding box center [180, 161] width 84 height 24
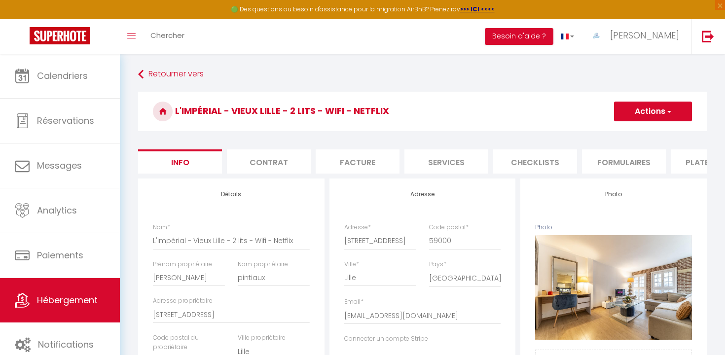
click at [453, 167] on li "Services" at bounding box center [447, 161] width 84 height 24
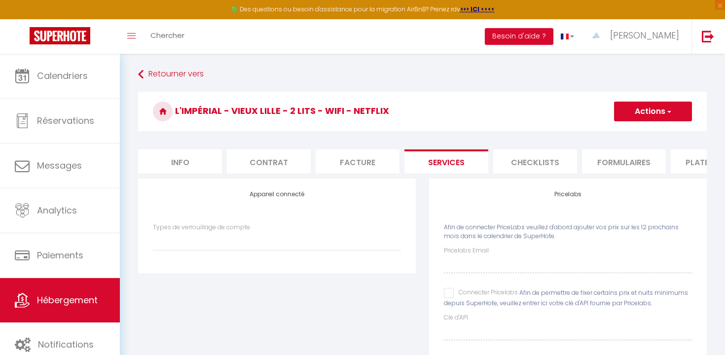
click at [451, 297] on input "Connecter Pricelabs" at bounding box center [481, 293] width 74 height 10
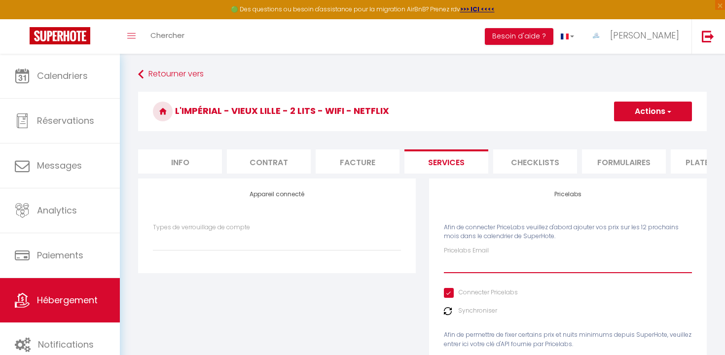
click at [469, 265] on input "Pricelabs Email" at bounding box center [568, 265] width 248 height 18
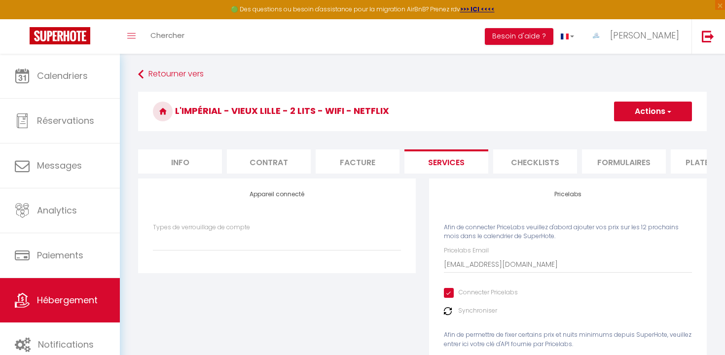
click at [643, 111] on button "Actions" at bounding box center [653, 112] width 78 height 20
click at [643, 130] on link "Enregistrer" at bounding box center [653, 133] width 78 height 13
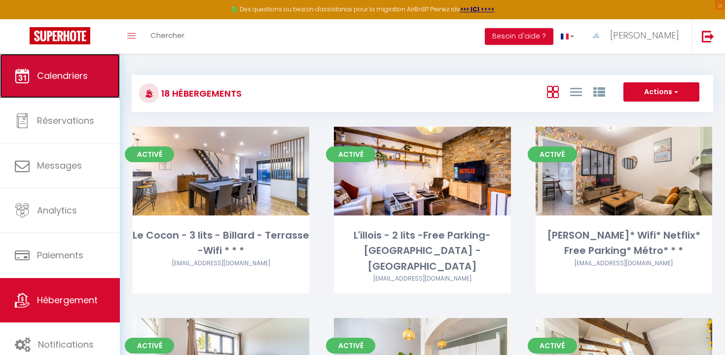
click at [80, 75] on span "Calendriers" at bounding box center [62, 76] width 51 height 12
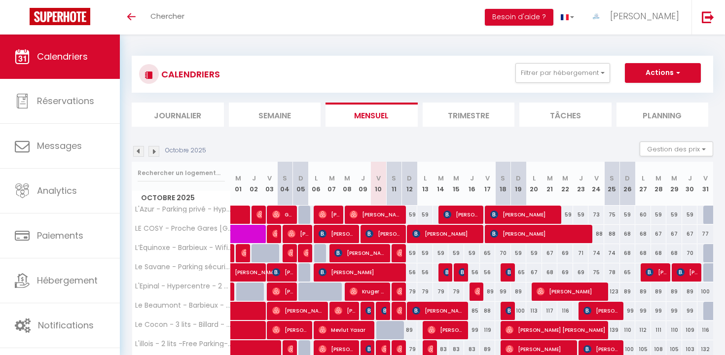
scroll to position [237, 0]
